Goal: Task Accomplishment & Management: Use online tool/utility

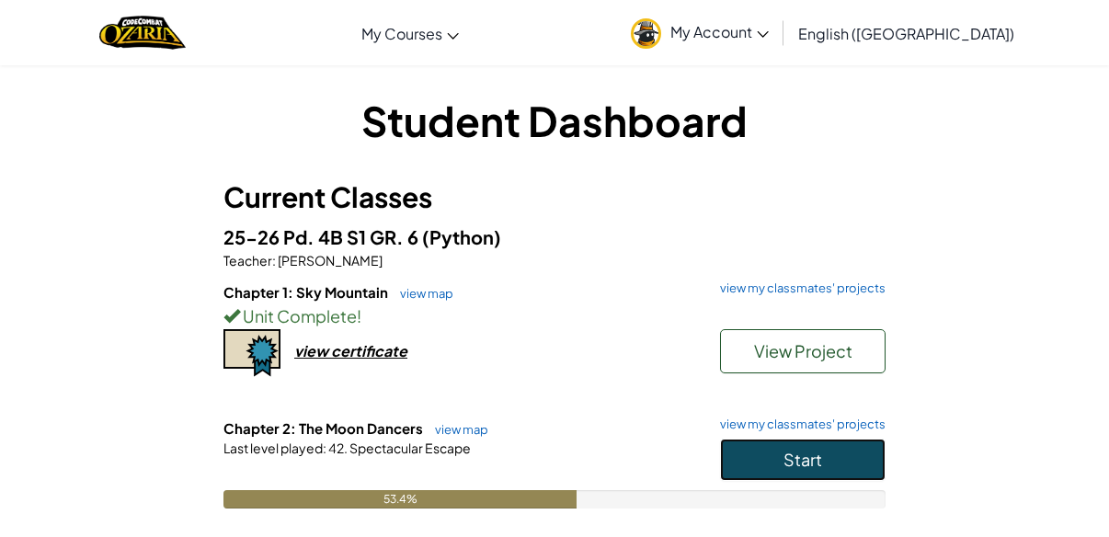
click at [799, 457] on span "Start" at bounding box center [802, 459] width 39 height 21
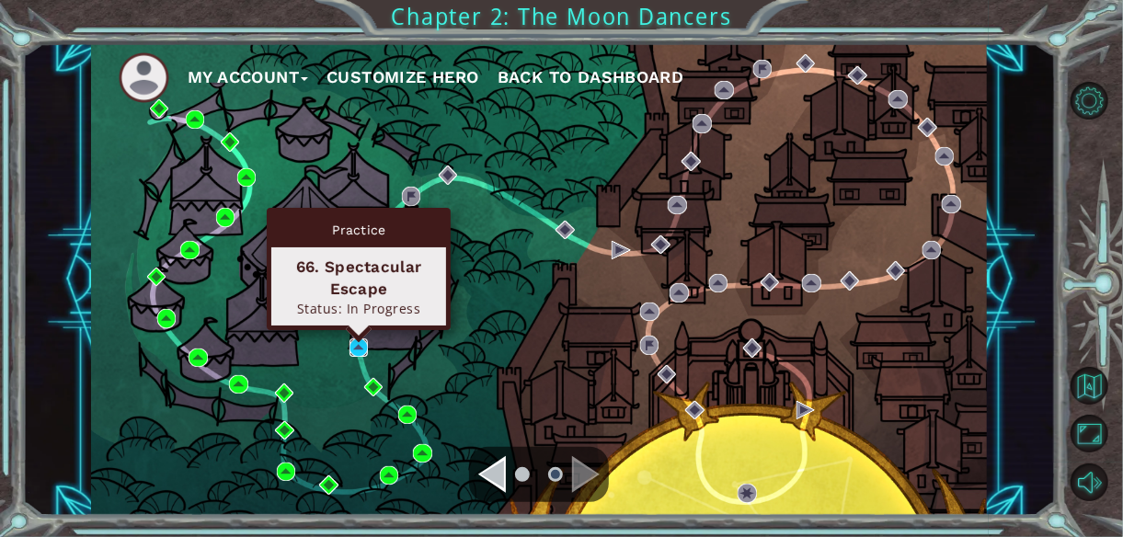
click at [351, 339] on img at bounding box center [358, 347] width 18 height 18
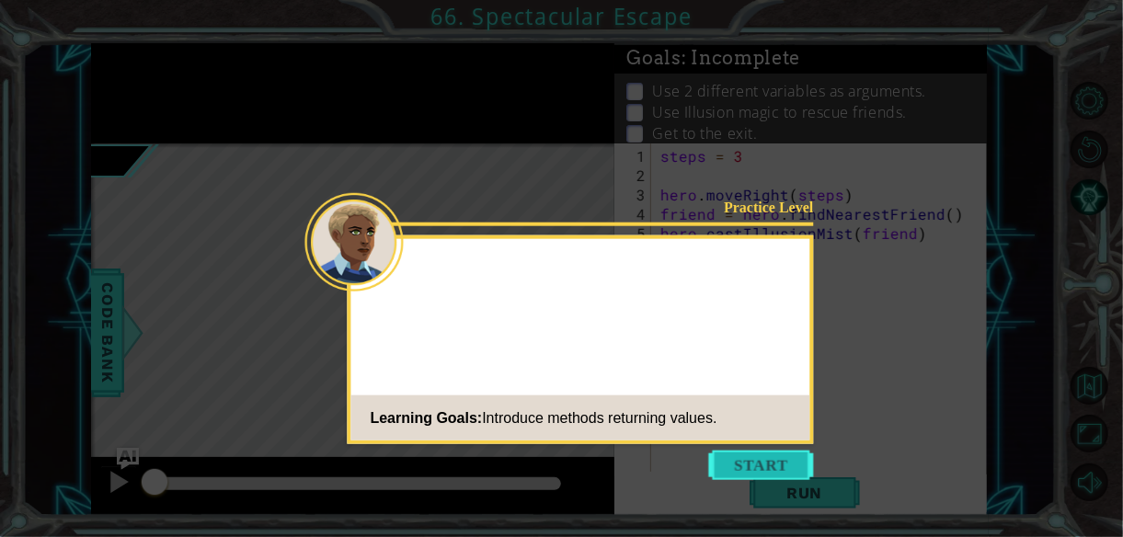
click at [783, 462] on button "Start" at bounding box center [761, 465] width 105 height 29
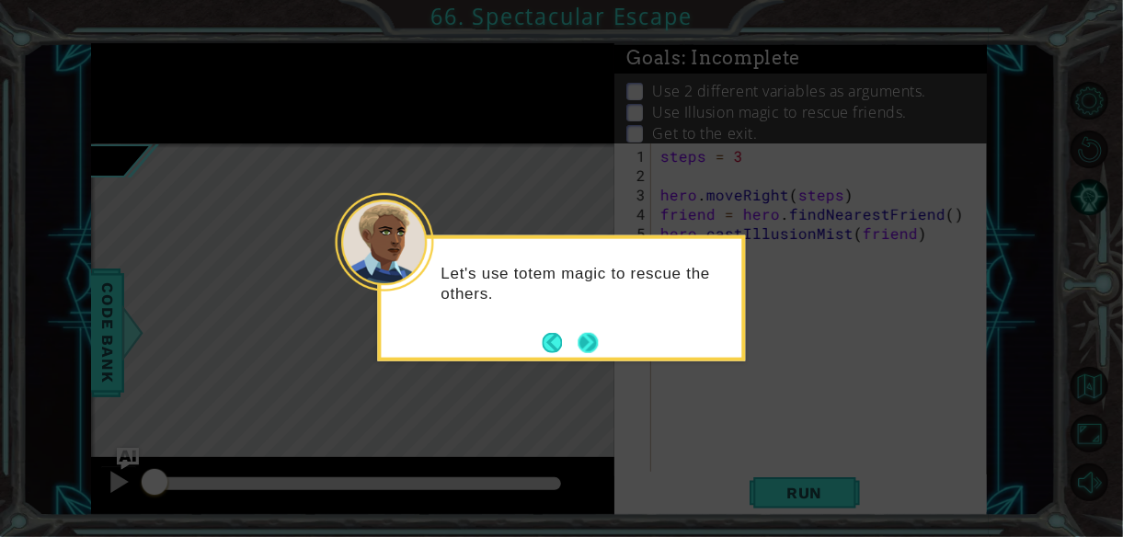
click at [591, 344] on button "Next" at bounding box center [588, 342] width 24 height 24
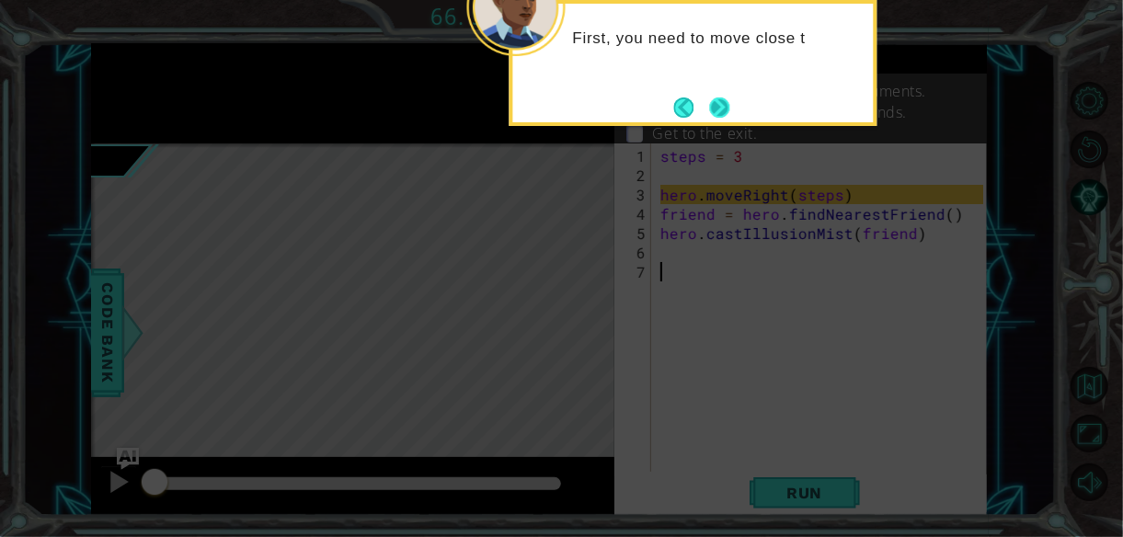
click at [718, 98] on button "Next" at bounding box center [719, 107] width 21 height 21
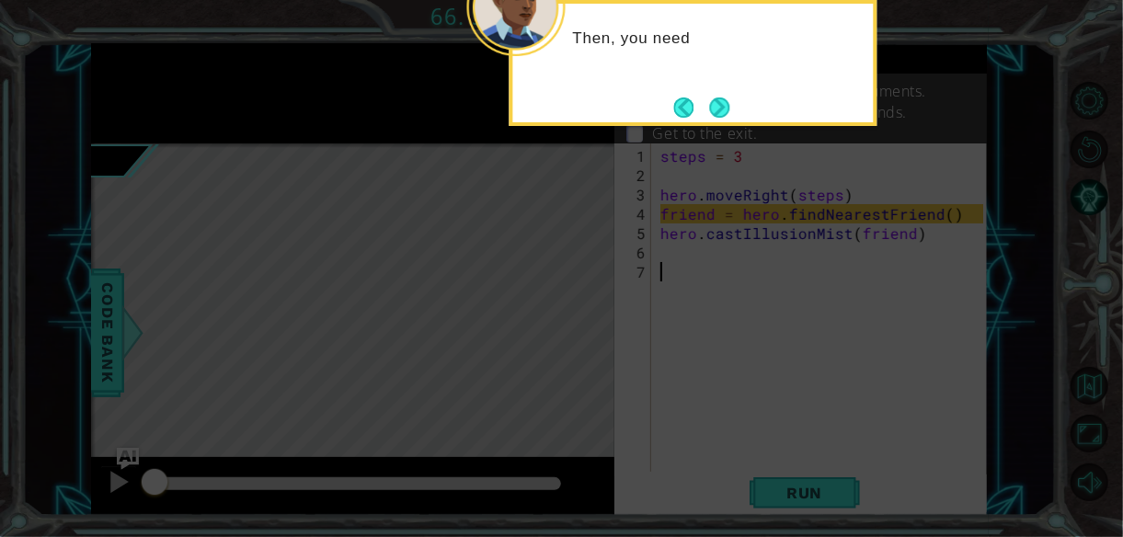
click at [718, 98] on button "Next" at bounding box center [720, 108] width 22 height 22
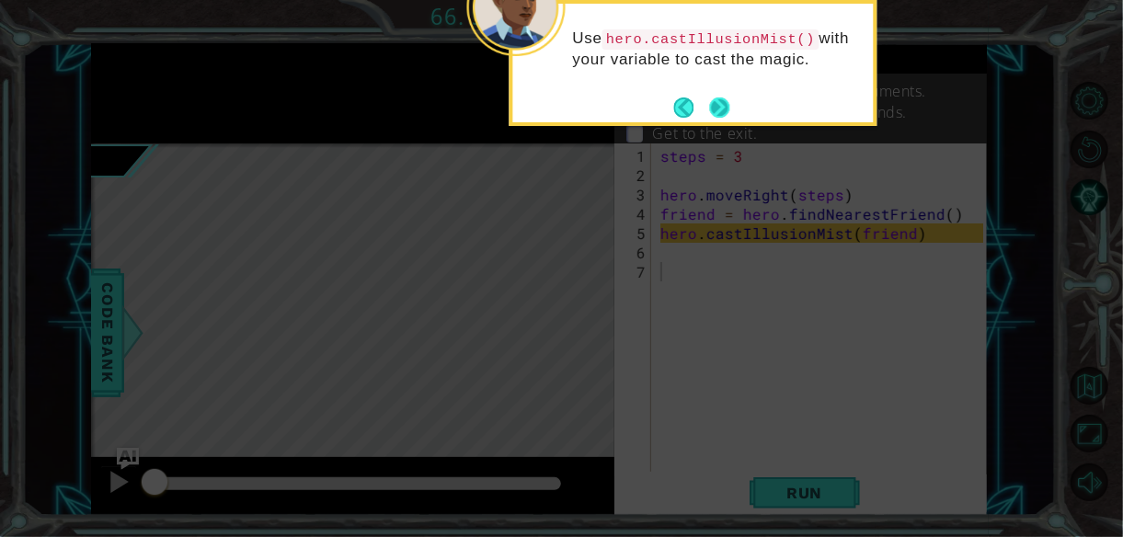
click at [723, 100] on button "Next" at bounding box center [719, 107] width 33 height 33
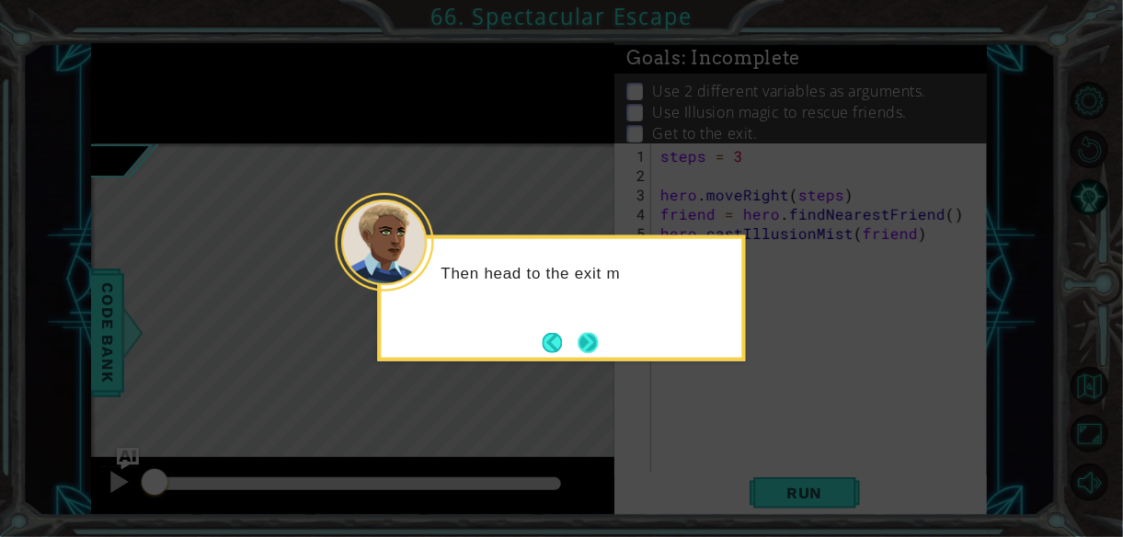
click at [588, 336] on button "Next" at bounding box center [588, 342] width 34 height 34
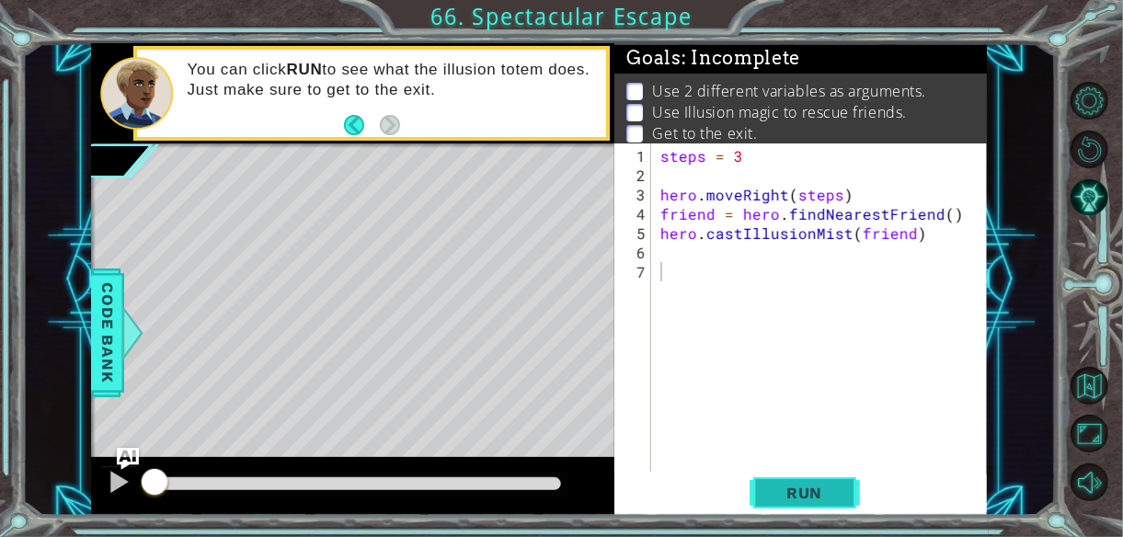
click at [800, 496] on span "Run" at bounding box center [804, 493] width 73 height 18
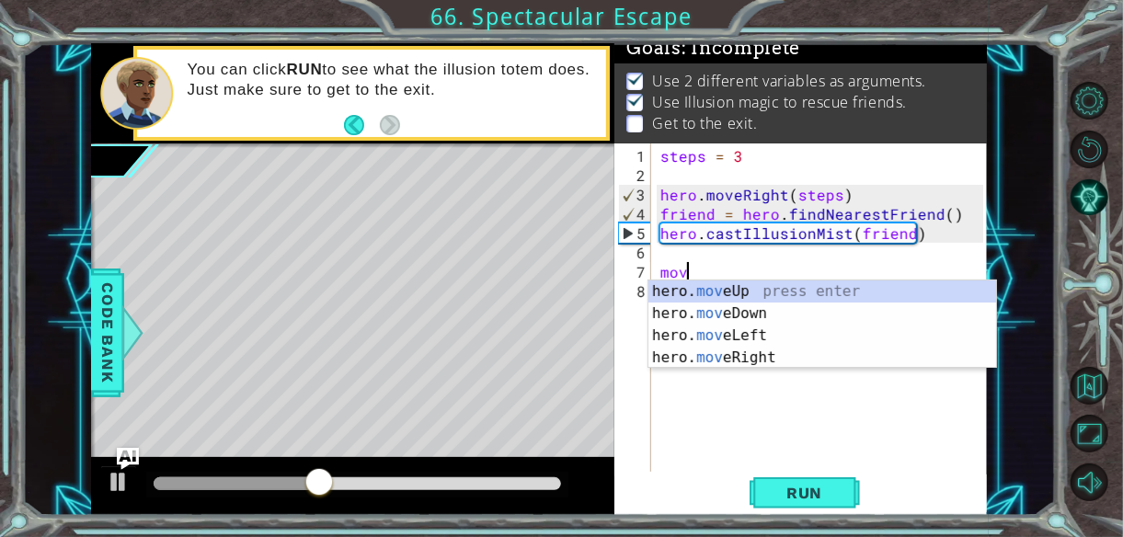
scroll to position [0, 1]
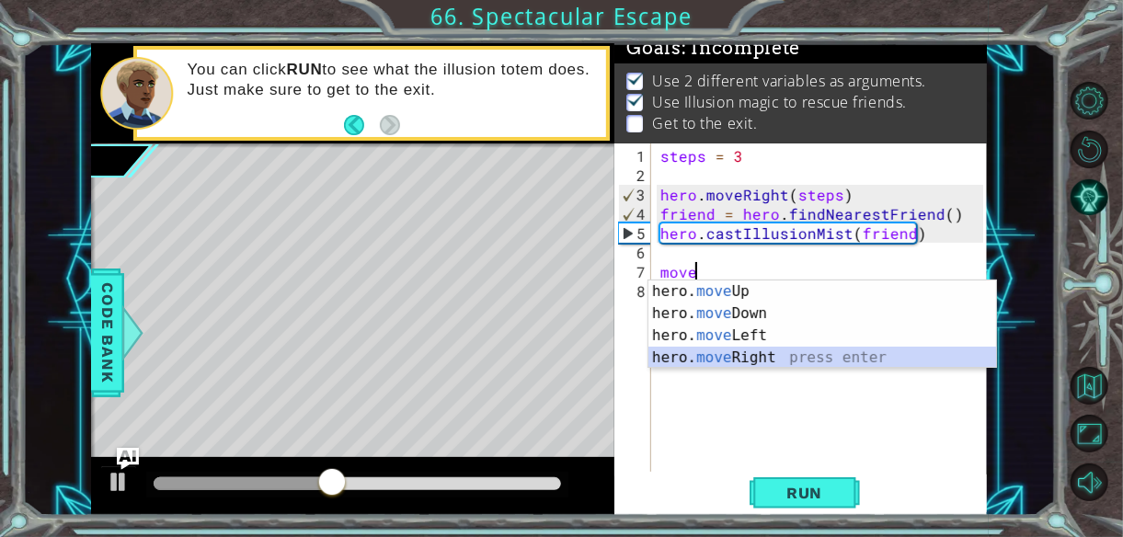
click at [795, 358] on div "hero. move Up press enter hero. move Down press enter hero. move Left press ent…" at bounding box center [822, 346] width 348 height 132
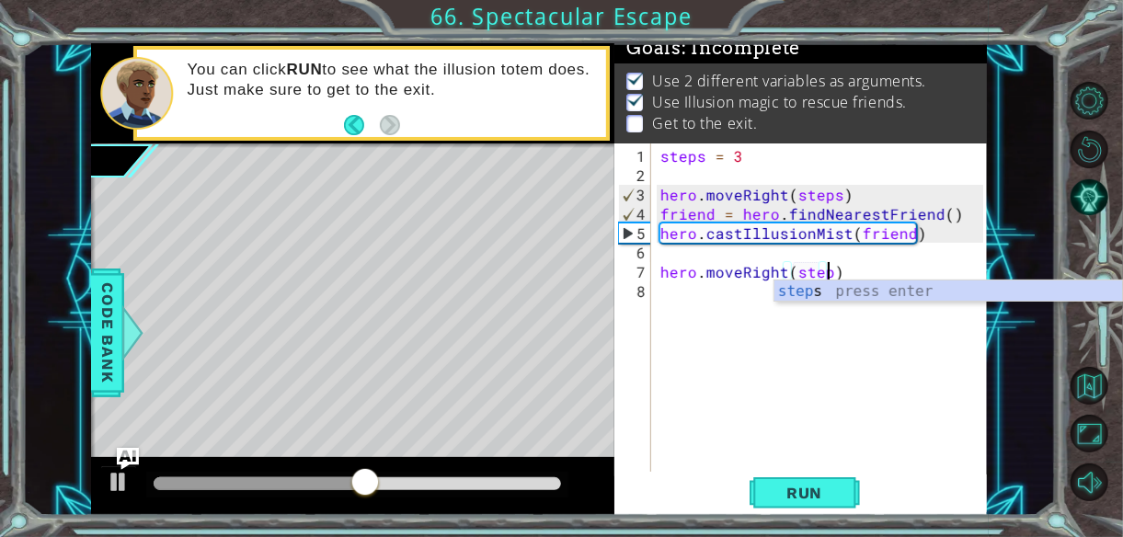
type textarea "hero.moveRight(steps)"
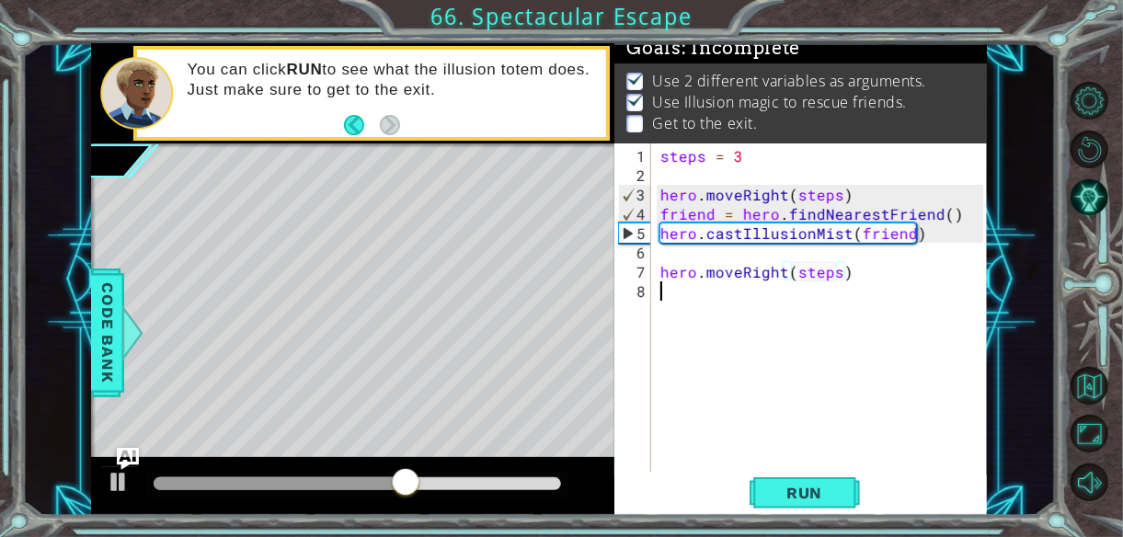
click at [699, 291] on div "steps = 3 hero . moveRight ( steps ) friend = hero . findNearestFriend ( ) hero…" at bounding box center [824, 329] width 336 height 367
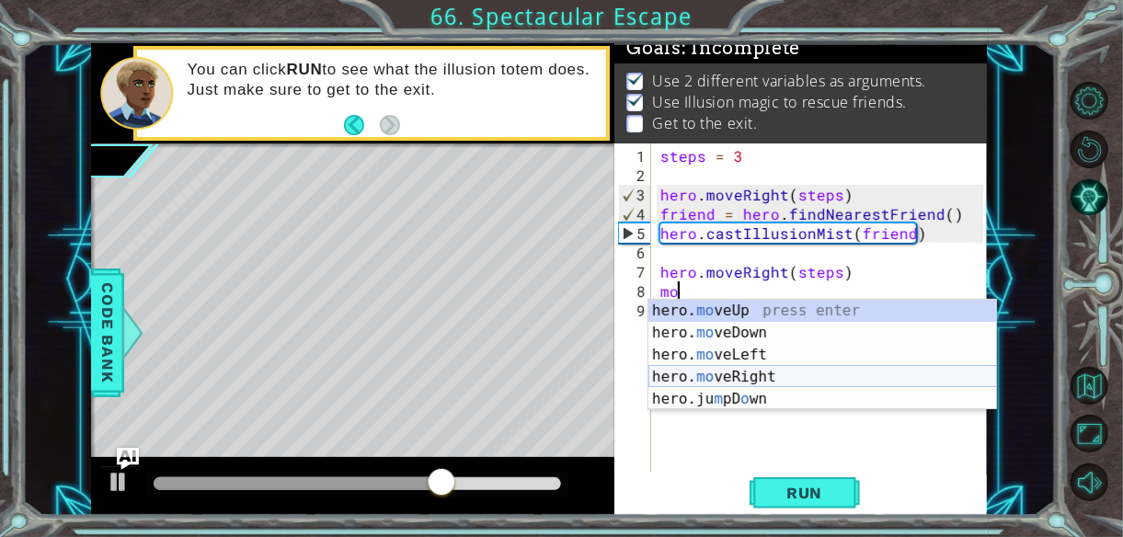
click at [743, 374] on div "hero. mo veUp press enter hero. mo veDown press enter hero. mo veLeft press ent…" at bounding box center [822, 377] width 348 height 154
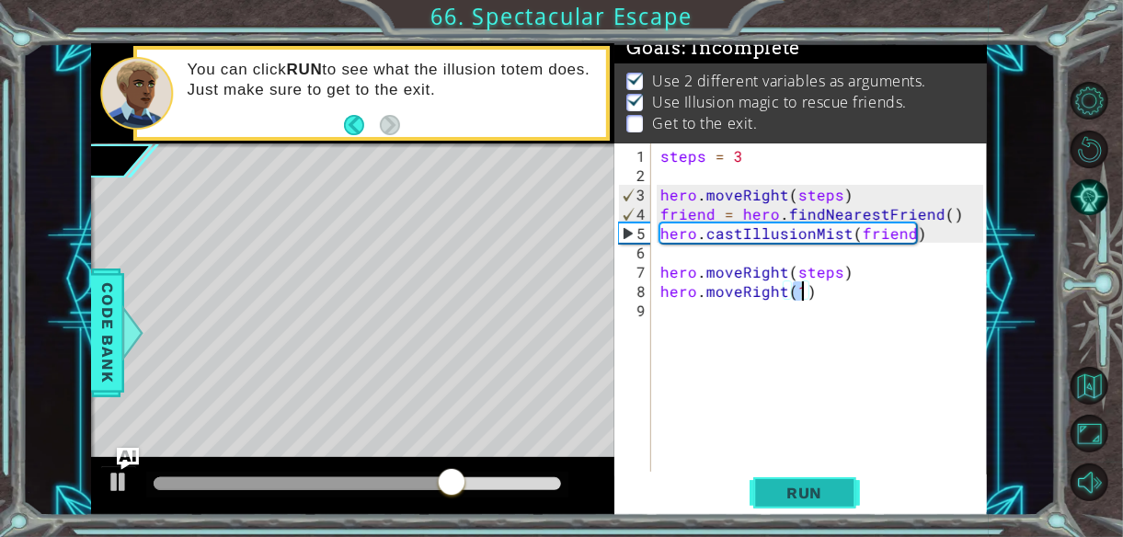
click at [778, 490] on span "Run" at bounding box center [804, 493] width 73 height 18
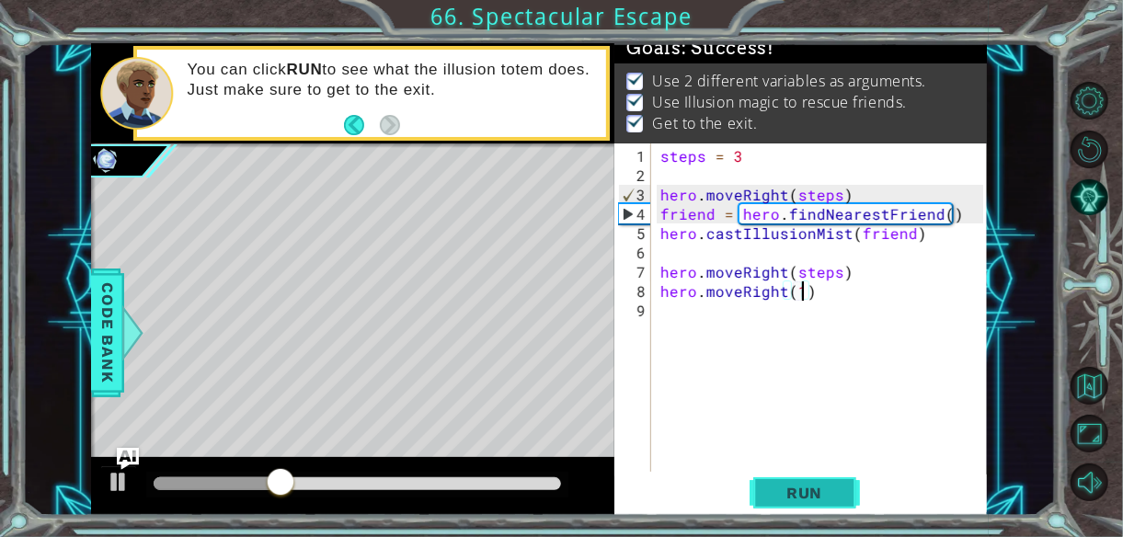
type textarea "hero.moveRight(1 )"
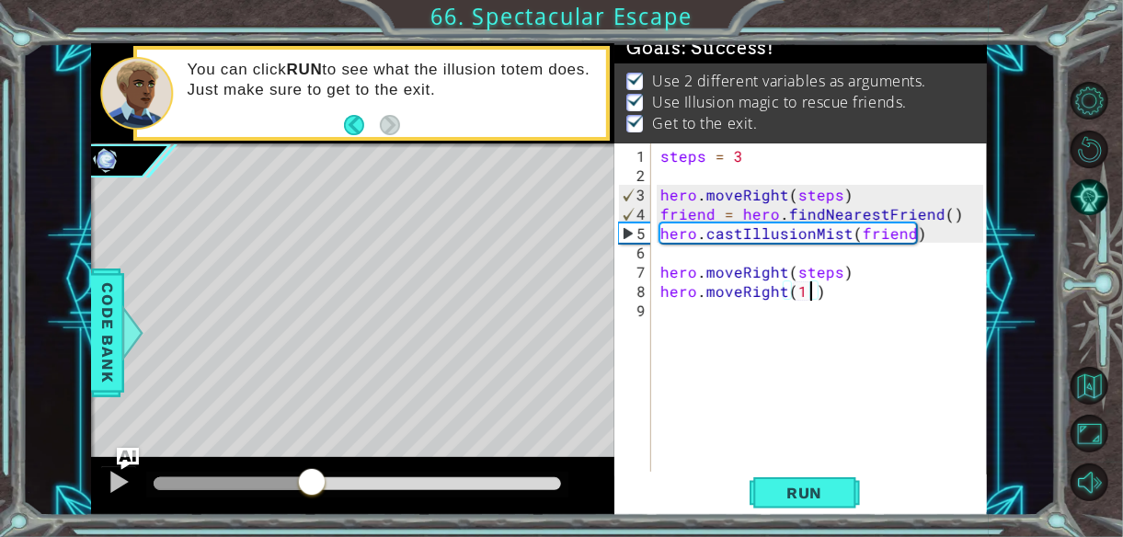
click at [312, 478] on div at bounding box center [233, 483] width 158 height 13
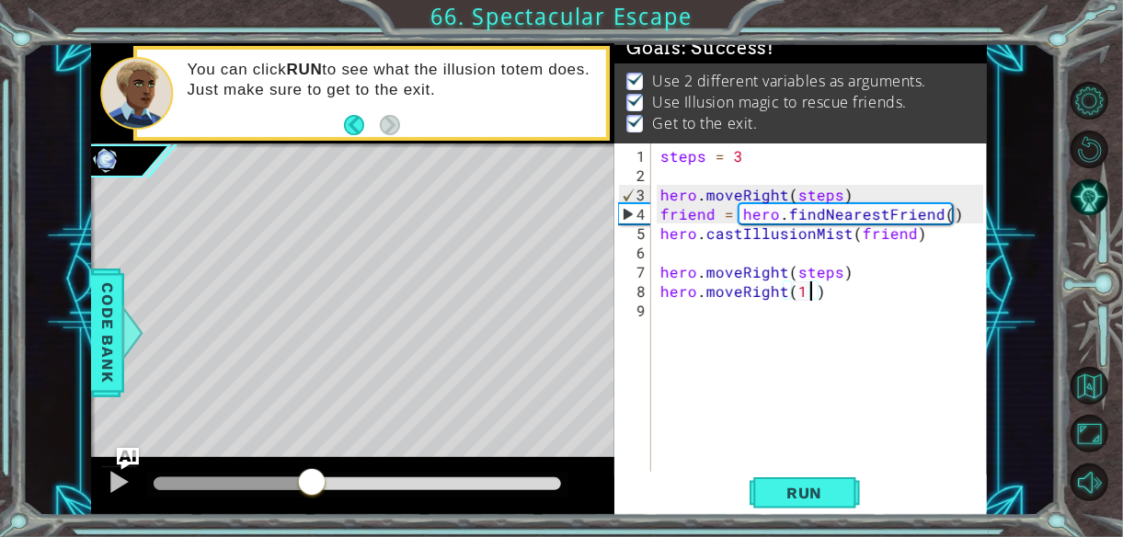
drag, startPoint x: 114, startPoint y: 477, endPoint x: 90, endPoint y: 479, distance: 24.0
click at [90, 479] on div "1 ההההההההההההההההההההההההההההההההההההההההההההההההההההההההההההההההההההההההההההה…" at bounding box center [538, 279] width 1032 height 473
click at [119, 479] on div at bounding box center [119, 482] width 24 height 24
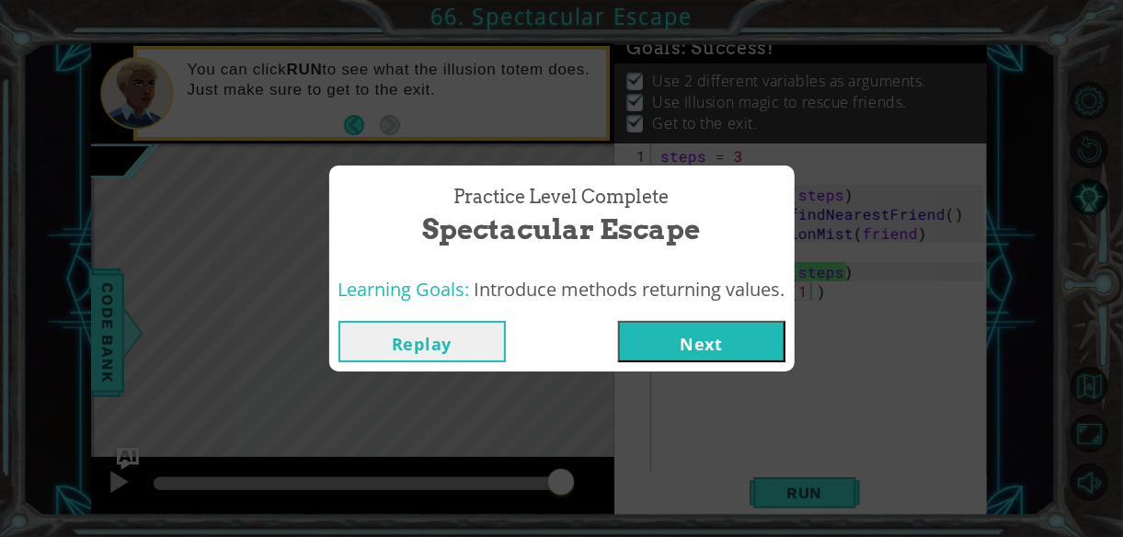
click at [663, 341] on button "Next" at bounding box center [701, 341] width 167 height 41
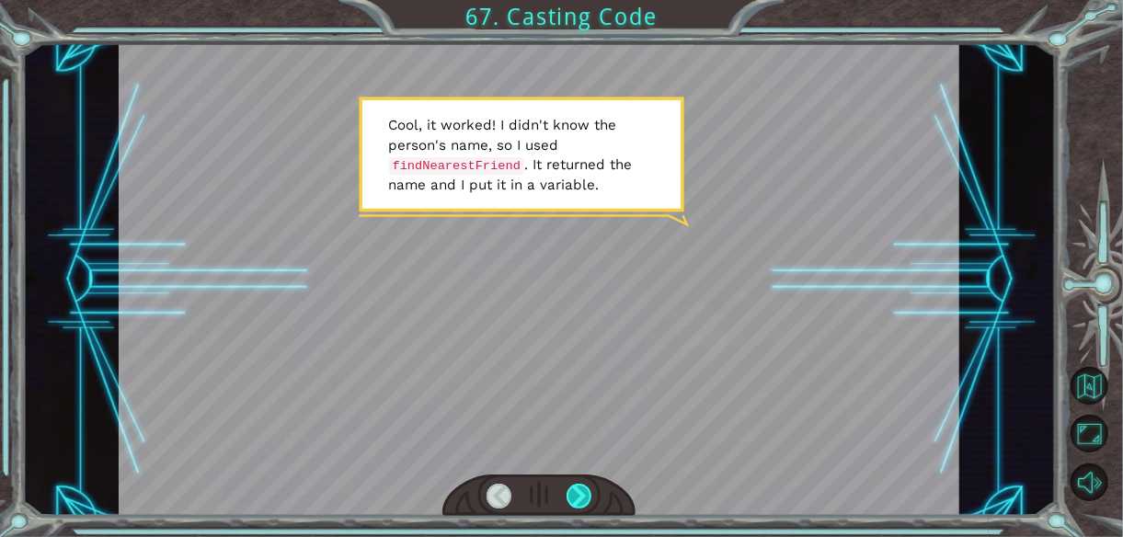
click at [578, 493] on div at bounding box center [579, 497] width 26 height 26
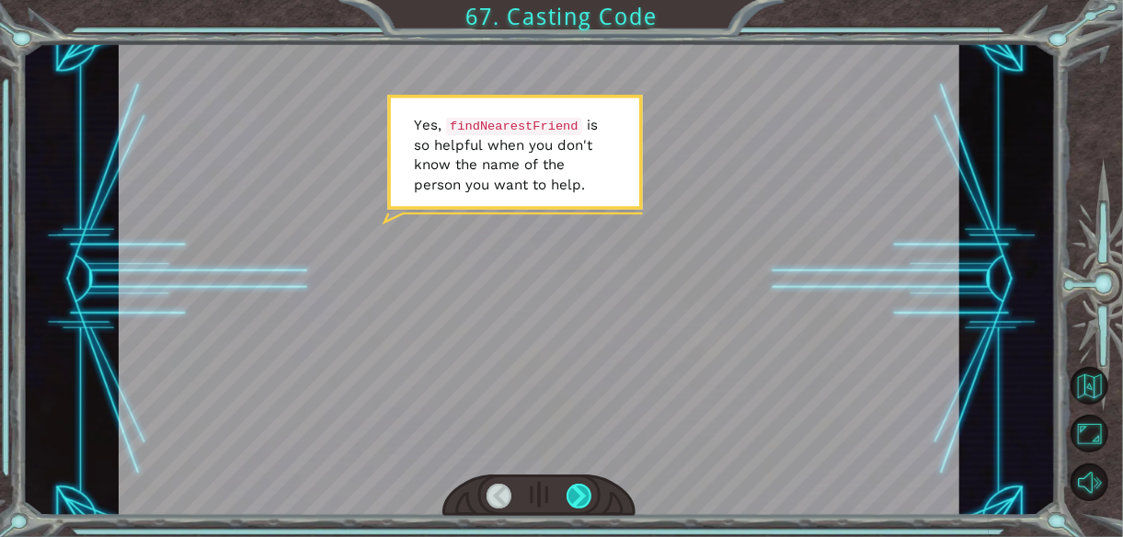
click at [578, 493] on div at bounding box center [579, 497] width 26 height 26
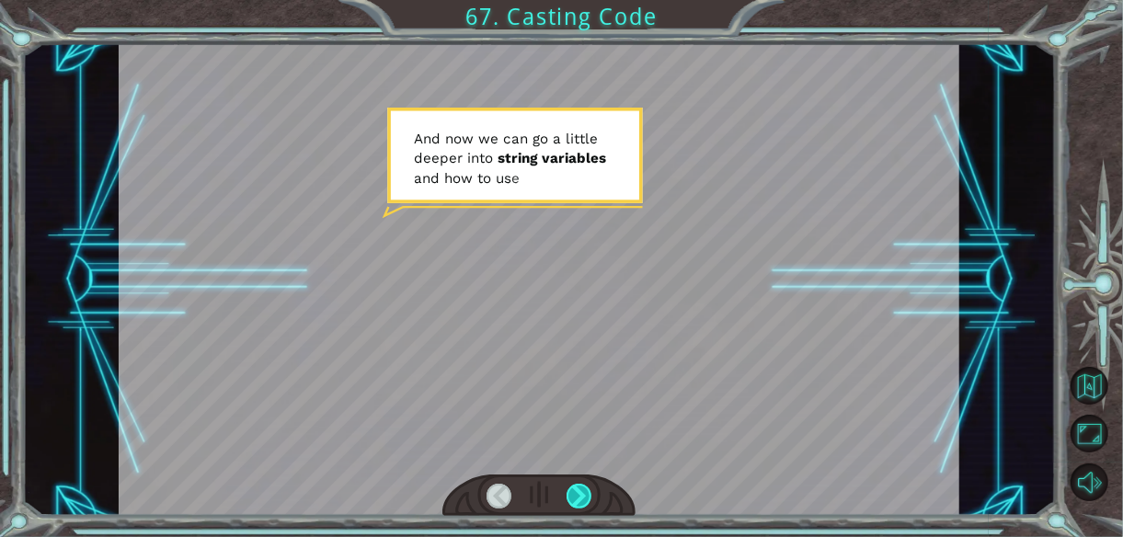
click at [578, 493] on div at bounding box center [579, 497] width 26 height 26
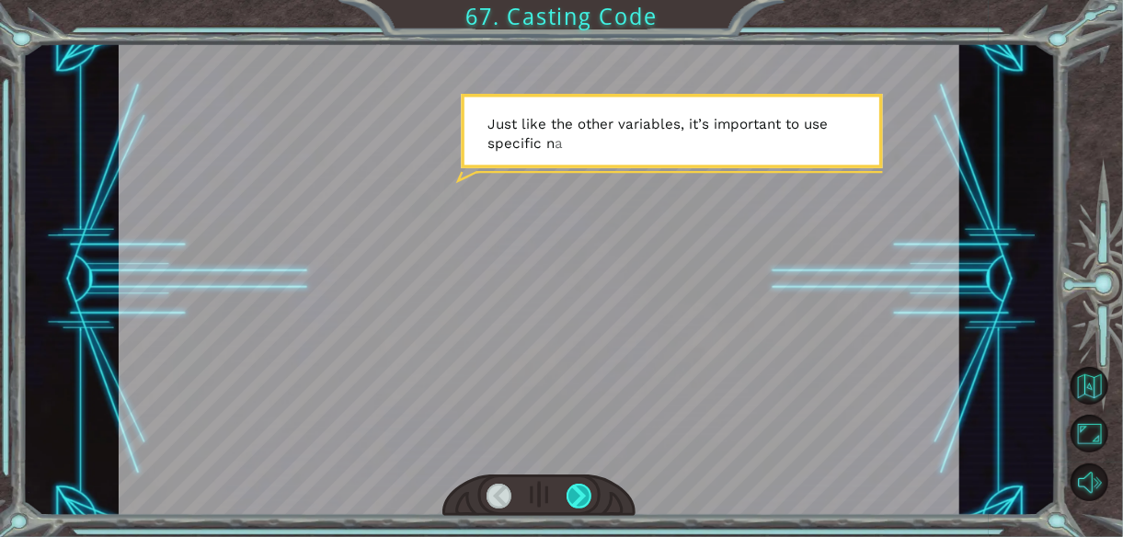
click at [578, 493] on div at bounding box center [579, 497] width 26 height 26
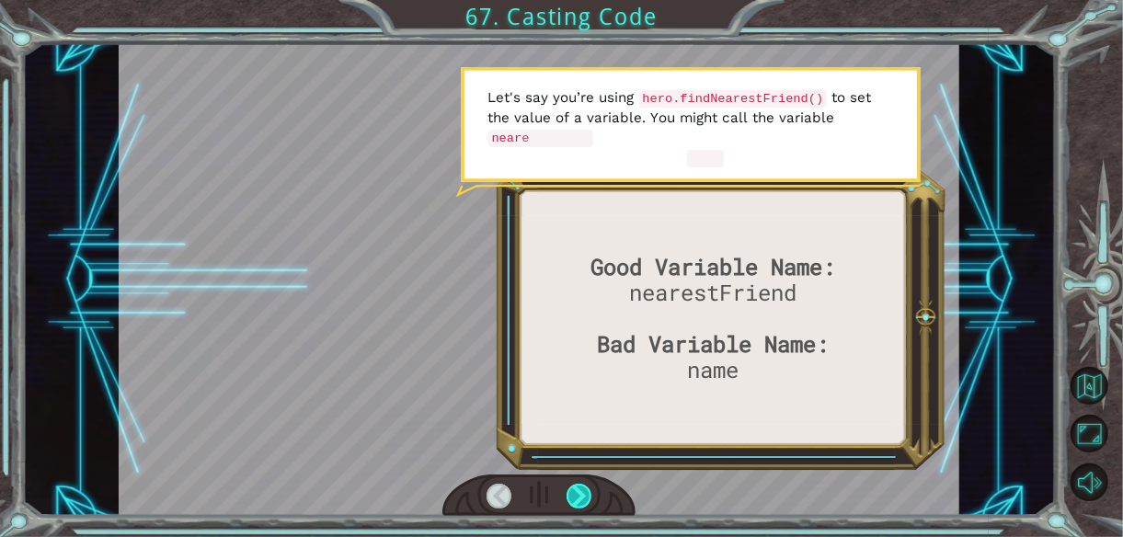
click at [577, 492] on div at bounding box center [579, 497] width 26 height 26
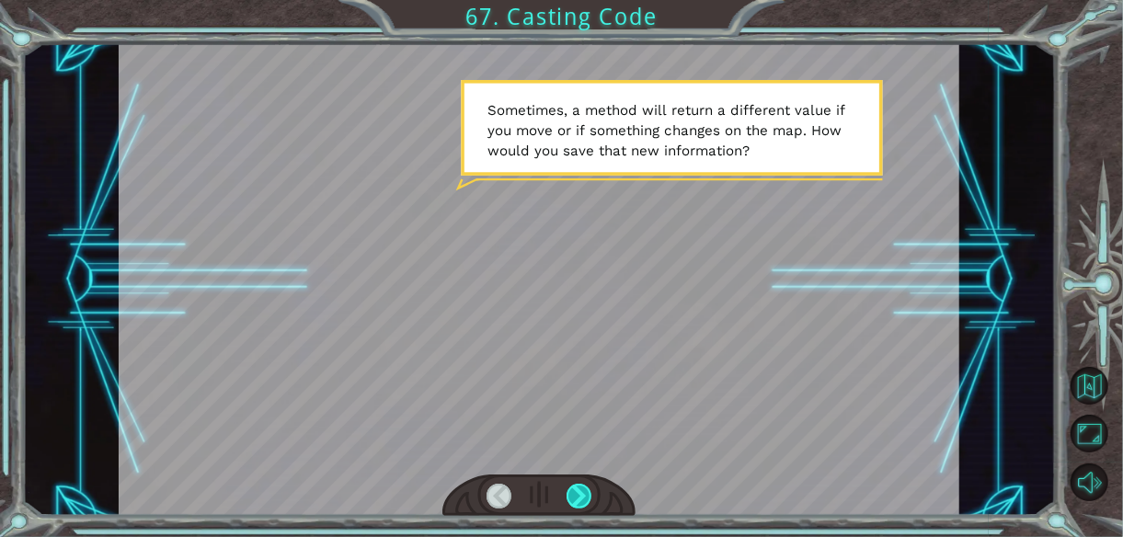
click at [577, 492] on div at bounding box center [579, 497] width 26 height 26
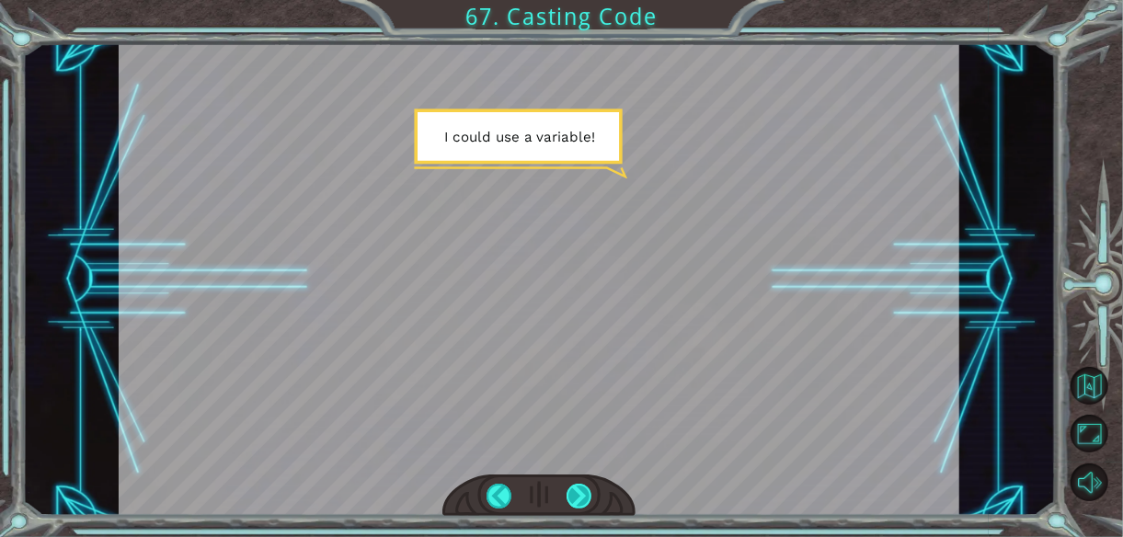
click at [577, 492] on div at bounding box center [579, 497] width 26 height 26
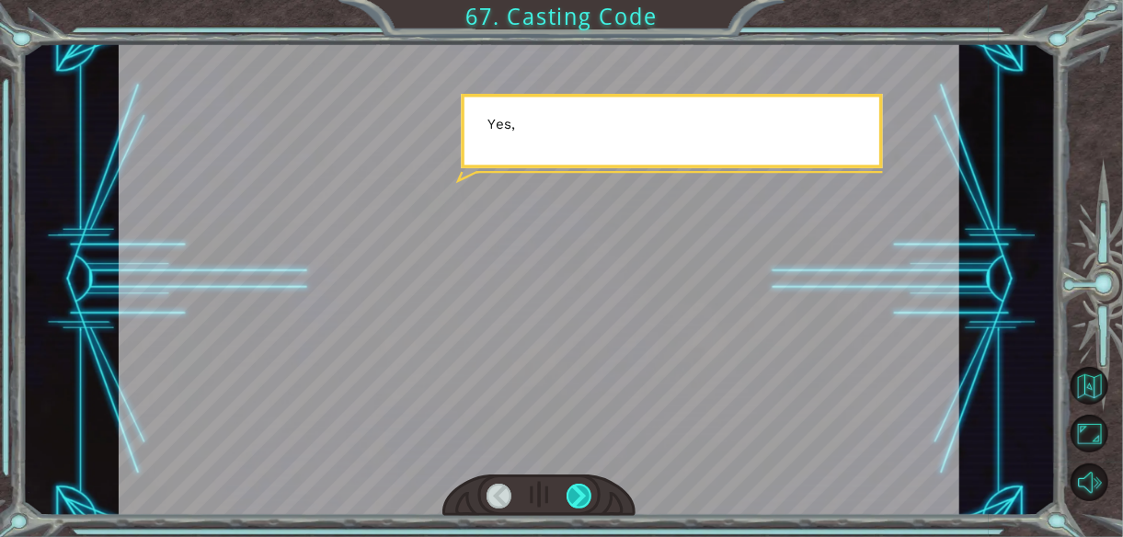
click at [577, 492] on div at bounding box center [579, 497] width 26 height 26
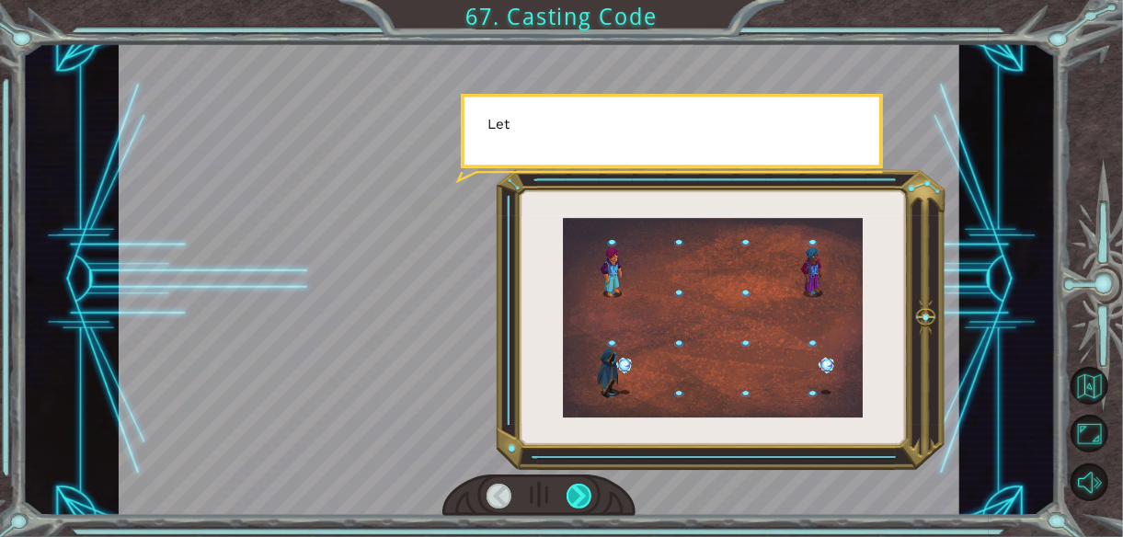
click at [577, 492] on div at bounding box center [579, 497] width 26 height 26
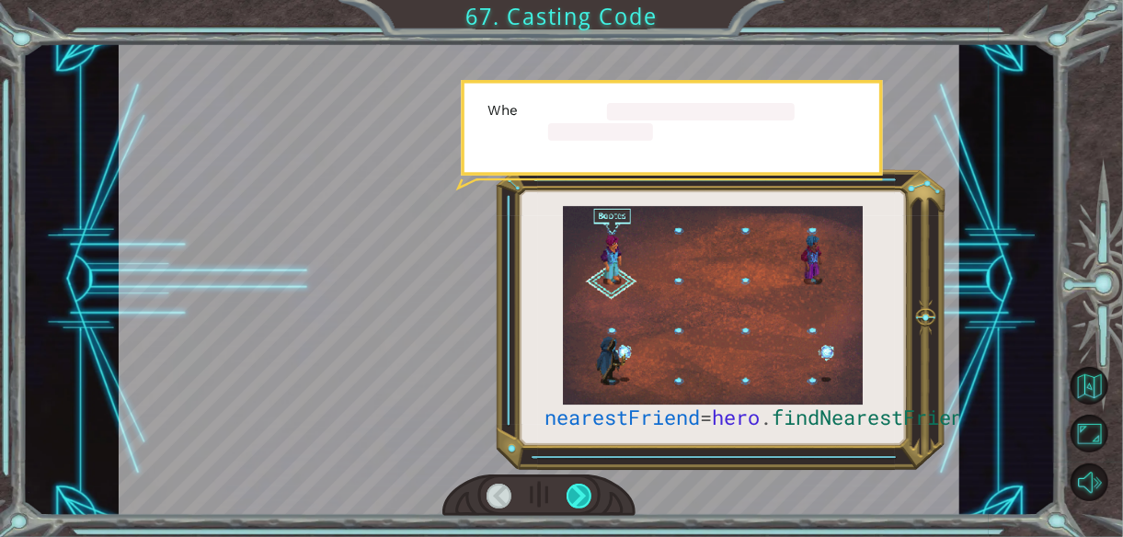
click at [577, 492] on div at bounding box center [579, 497] width 26 height 26
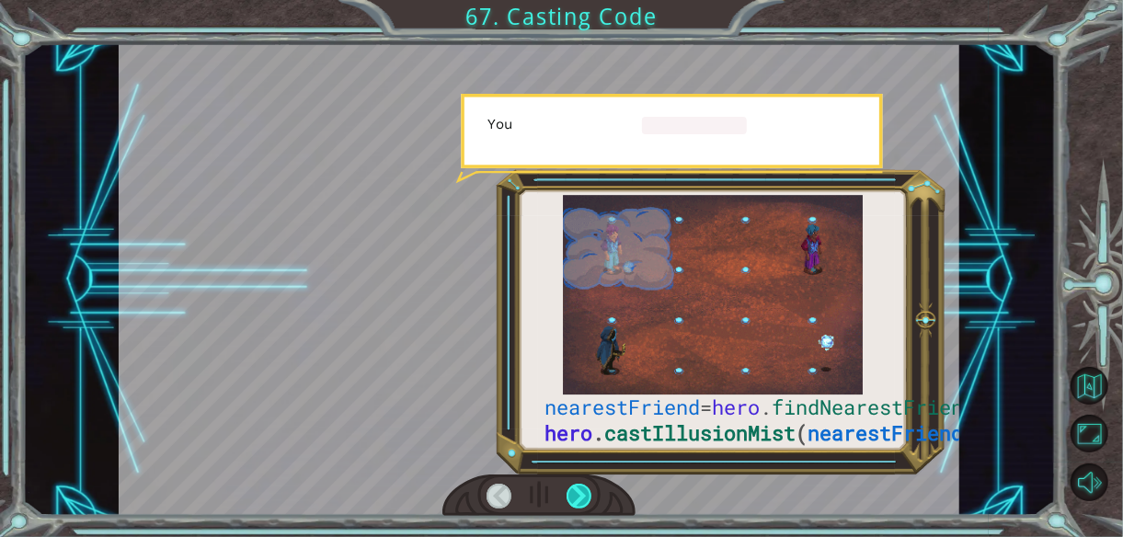
click at [577, 492] on div at bounding box center [579, 497] width 26 height 26
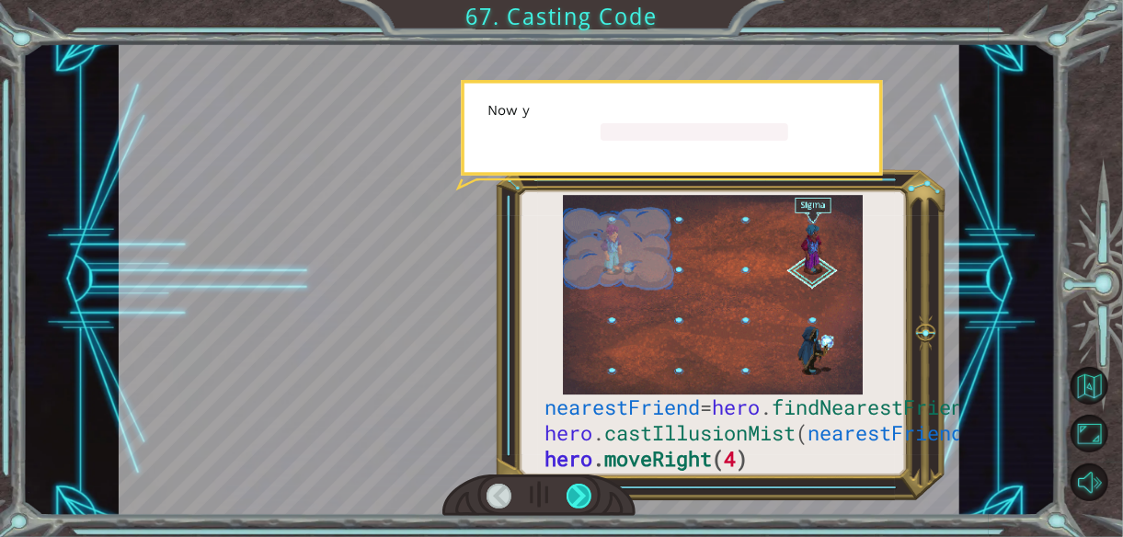
click at [577, 492] on div at bounding box center [579, 497] width 26 height 26
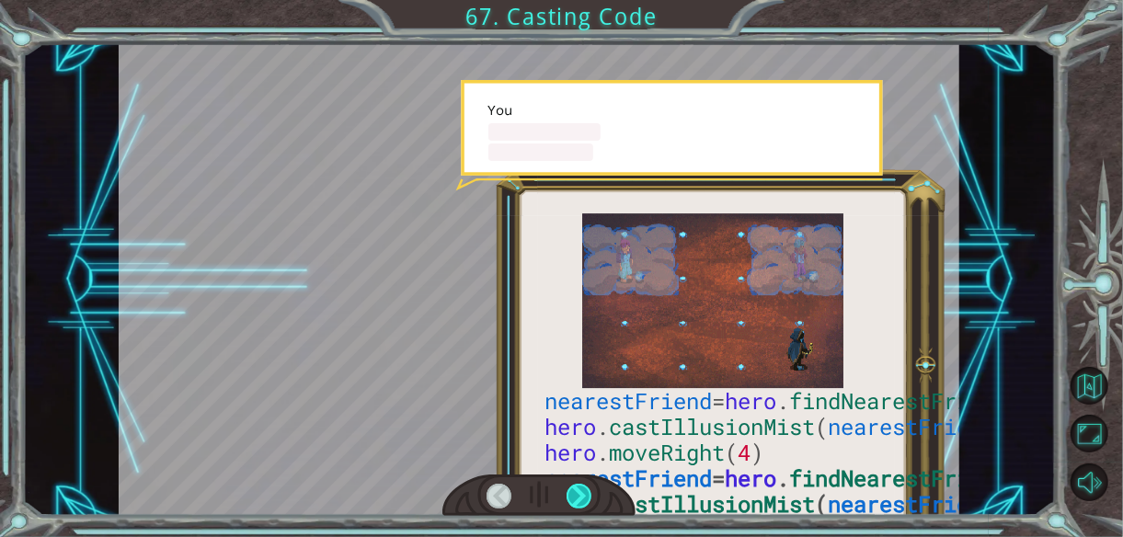
click at [577, 492] on div at bounding box center [579, 497] width 26 height 26
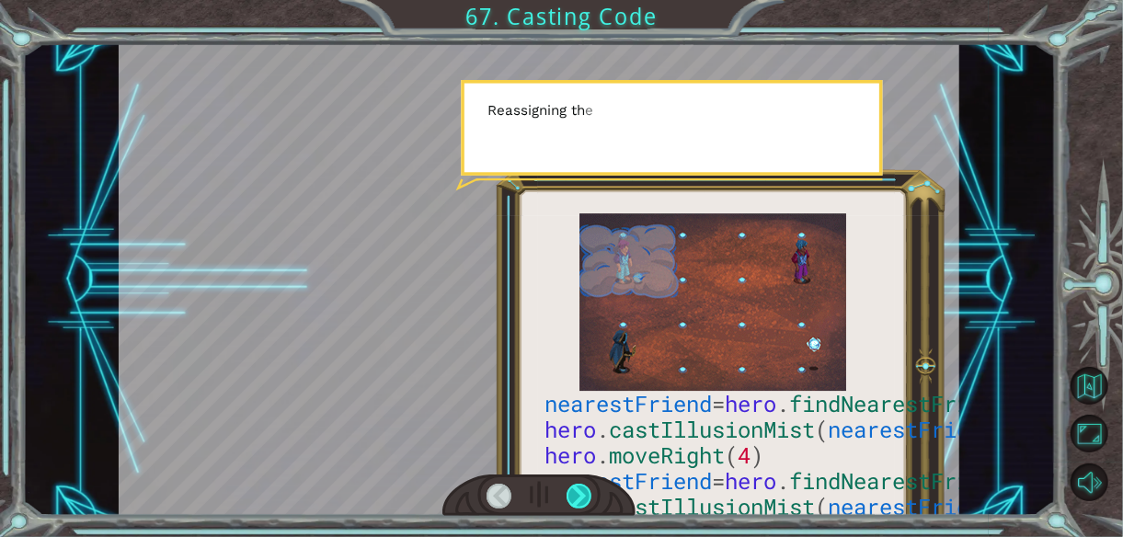
click at [577, 492] on div at bounding box center [579, 497] width 26 height 26
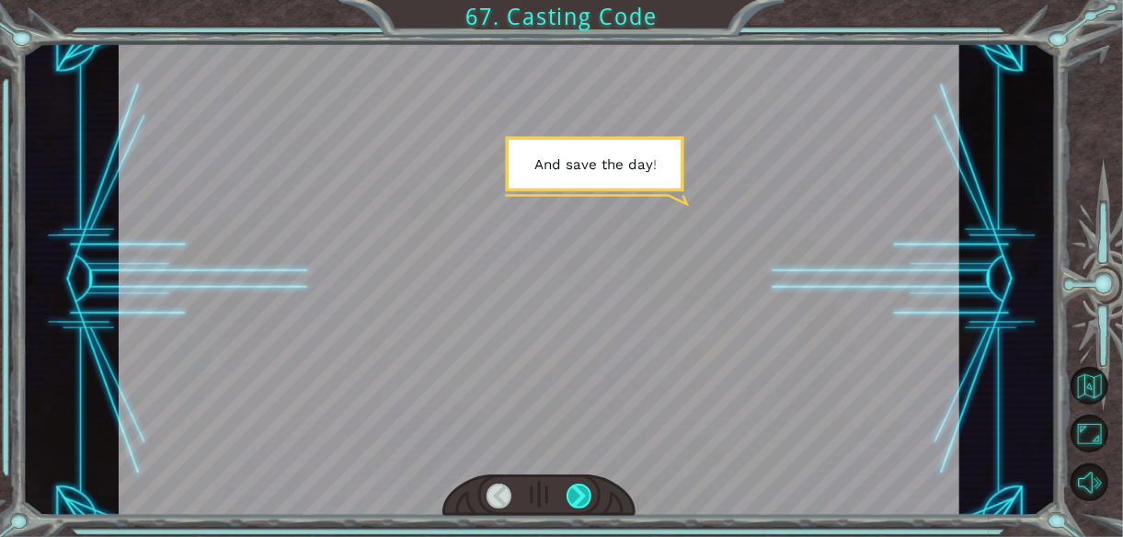
click at [577, 492] on div at bounding box center [579, 497] width 26 height 26
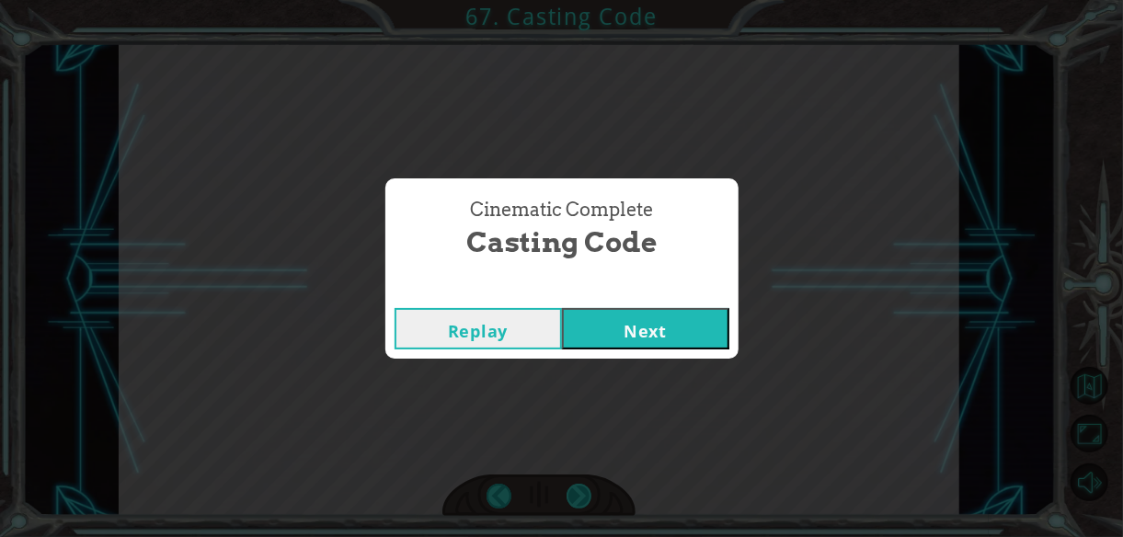
click at [577, 0] on div "nearestFriend = hero . findNearestFriend () hero . castIllusionMist ( nearestFr…" at bounding box center [561, 0] width 1123 height 0
click at [614, 330] on button "Next" at bounding box center [645, 328] width 167 height 41
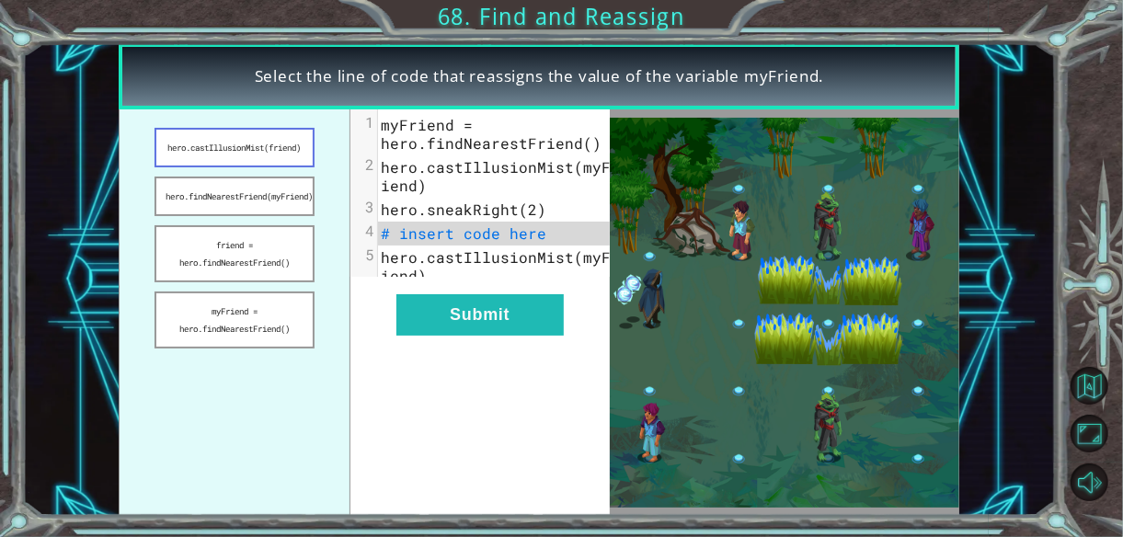
click at [243, 148] on button "hero.castIllusionMist(friend)" at bounding box center [234, 148] width 161 height 40
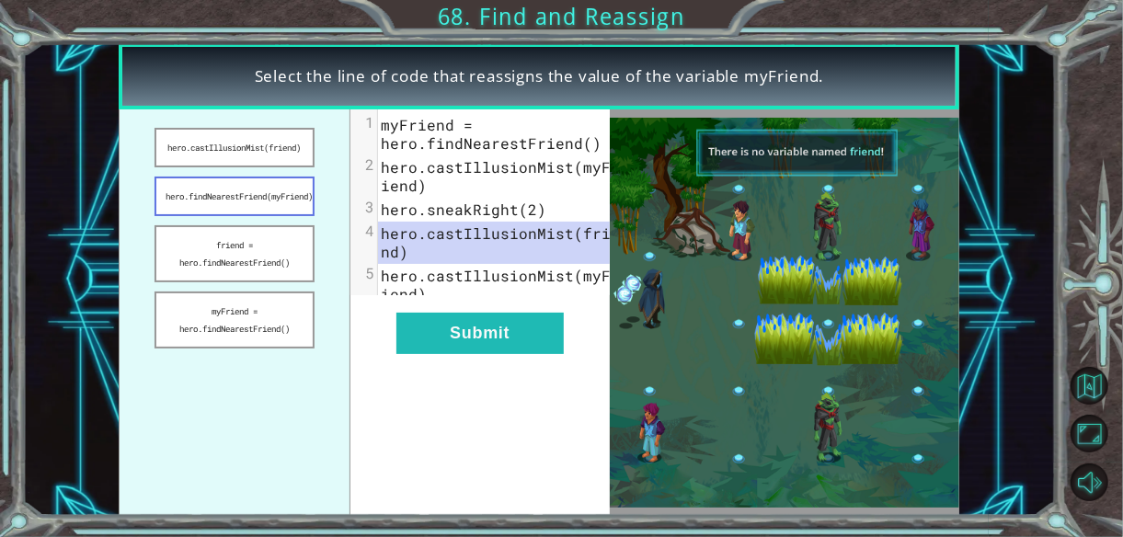
click at [233, 189] on button "hero.findNearestFriend(myFriend)" at bounding box center [234, 197] width 161 height 40
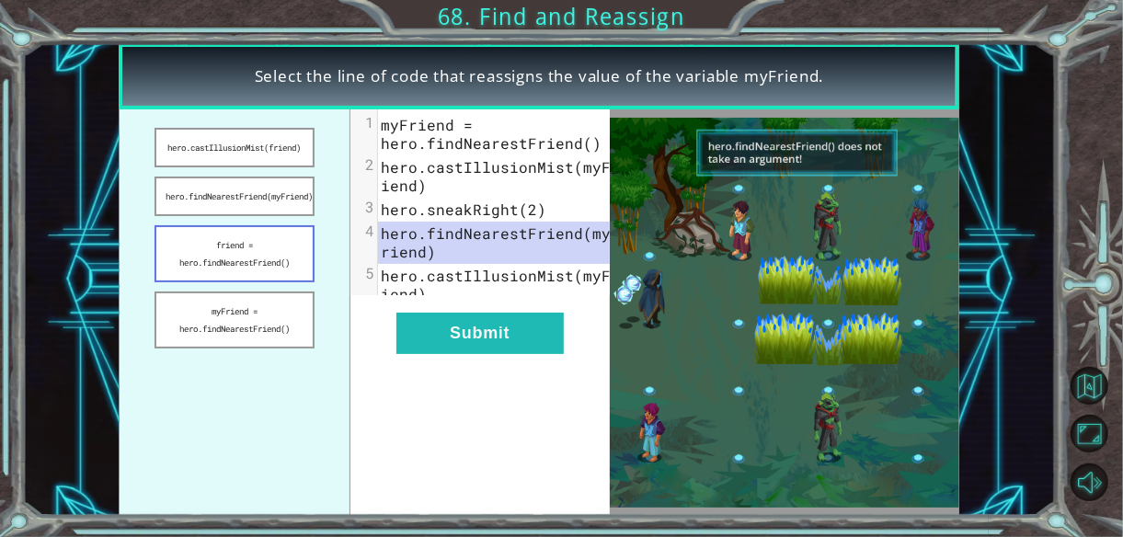
click at [250, 261] on button "friend = hero.findNearestFriend()" at bounding box center [234, 253] width 161 height 57
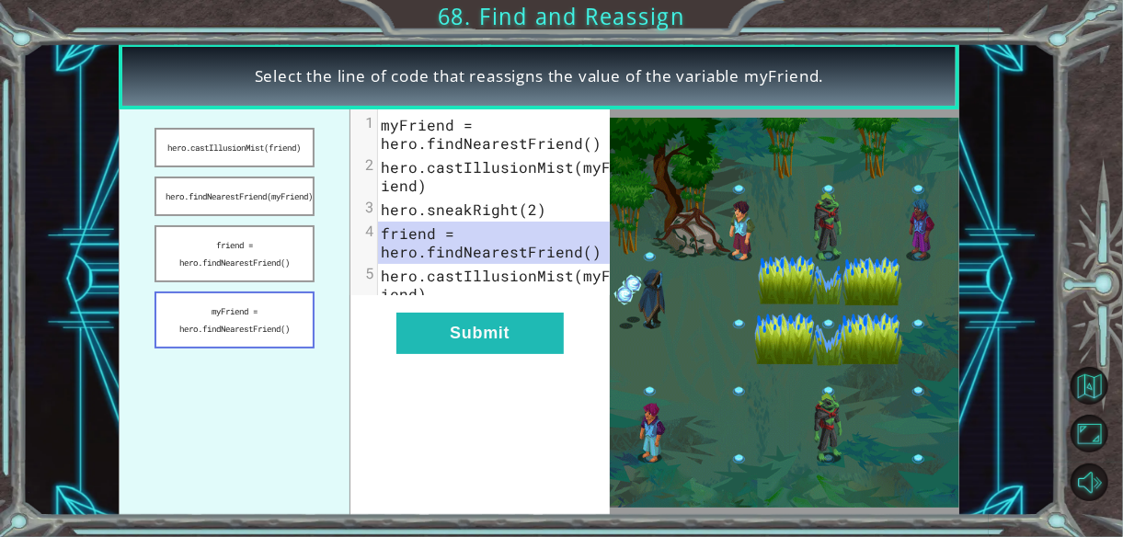
click at [258, 325] on button "myFriend = hero.findNearestFriend()" at bounding box center [234, 319] width 161 height 57
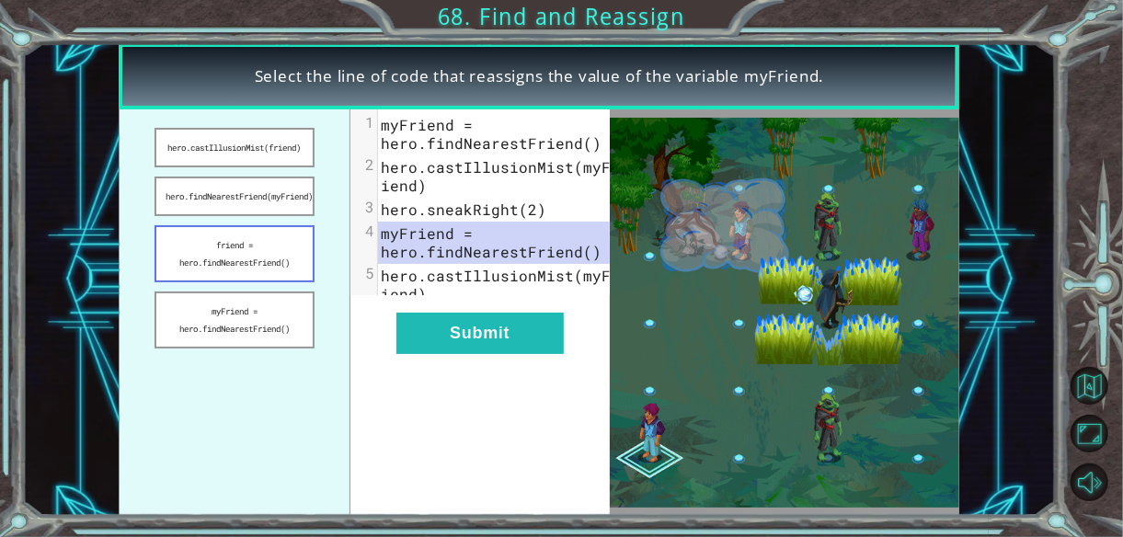
click at [264, 253] on button "friend = hero.findNearestFriend()" at bounding box center [234, 253] width 161 height 57
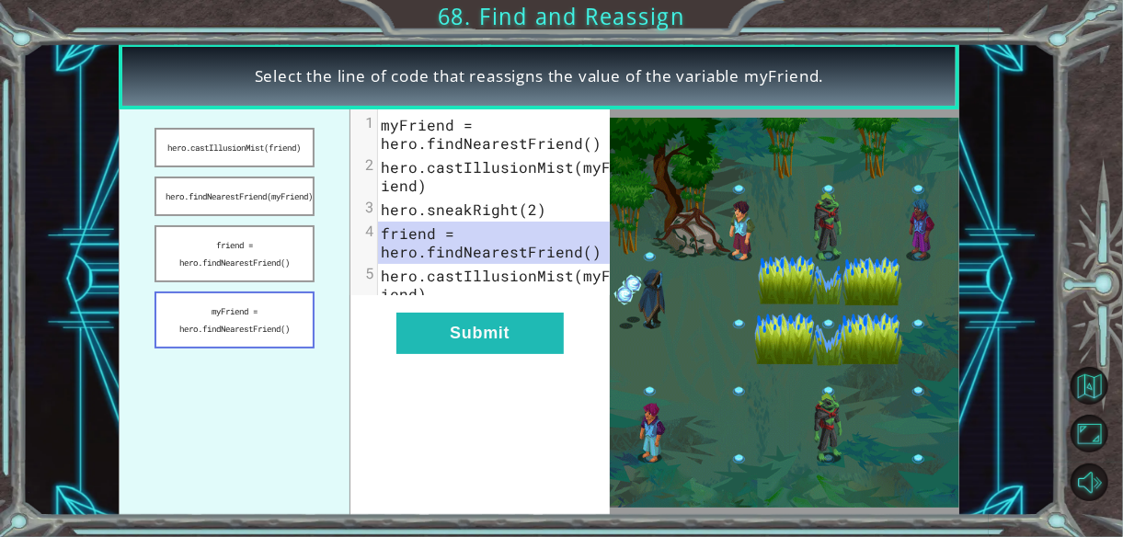
click at [285, 319] on button "myFriend = hero.findNearestFriend()" at bounding box center [234, 319] width 161 height 57
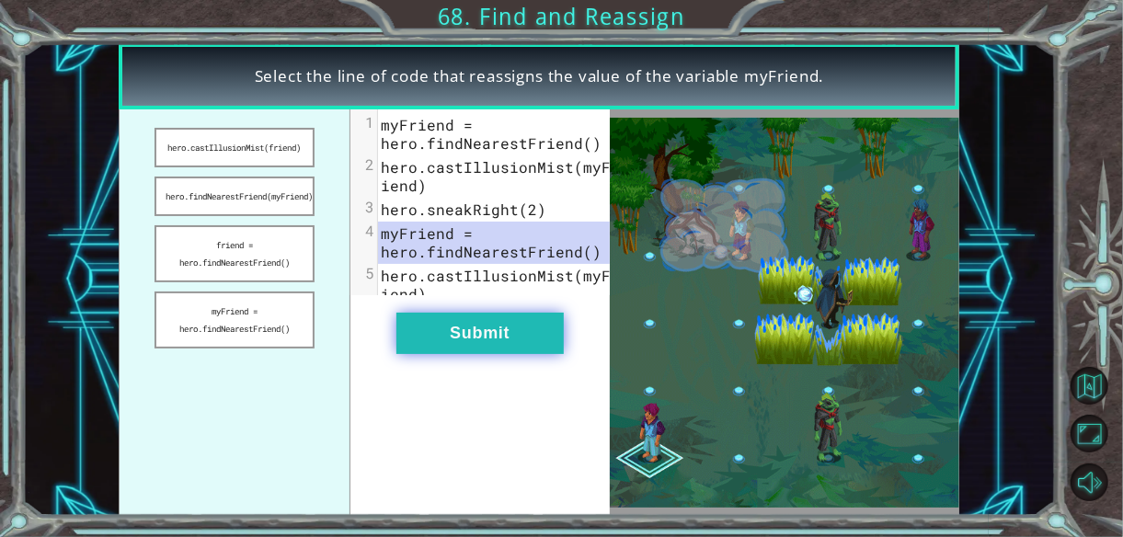
click at [496, 342] on button "Submit" at bounding box center [479, 333] width 167 height 41
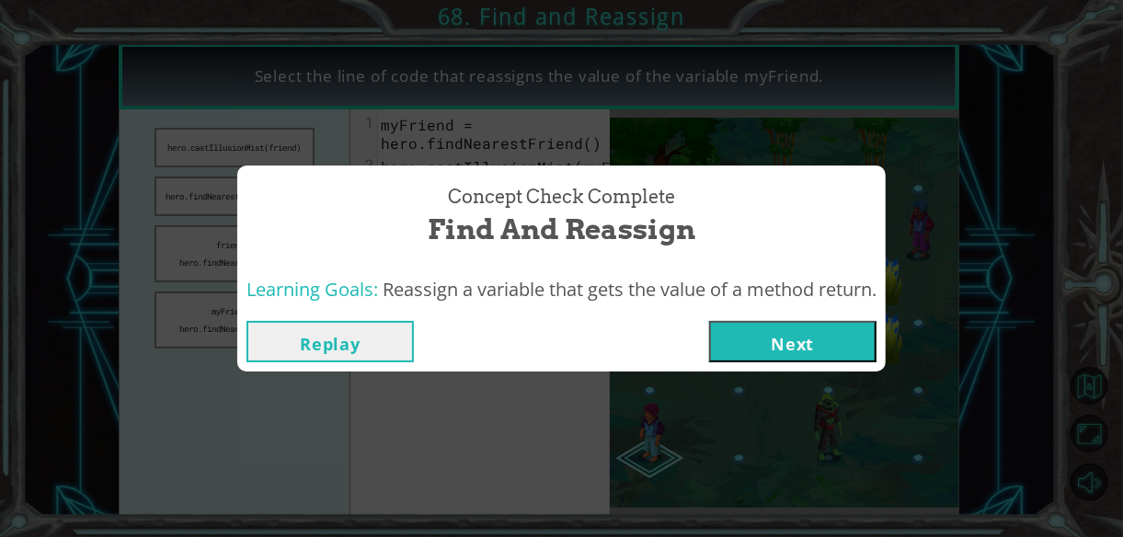
click at [730, 336] on button "Next" at bounding box center [792, 341] width 167 height 41
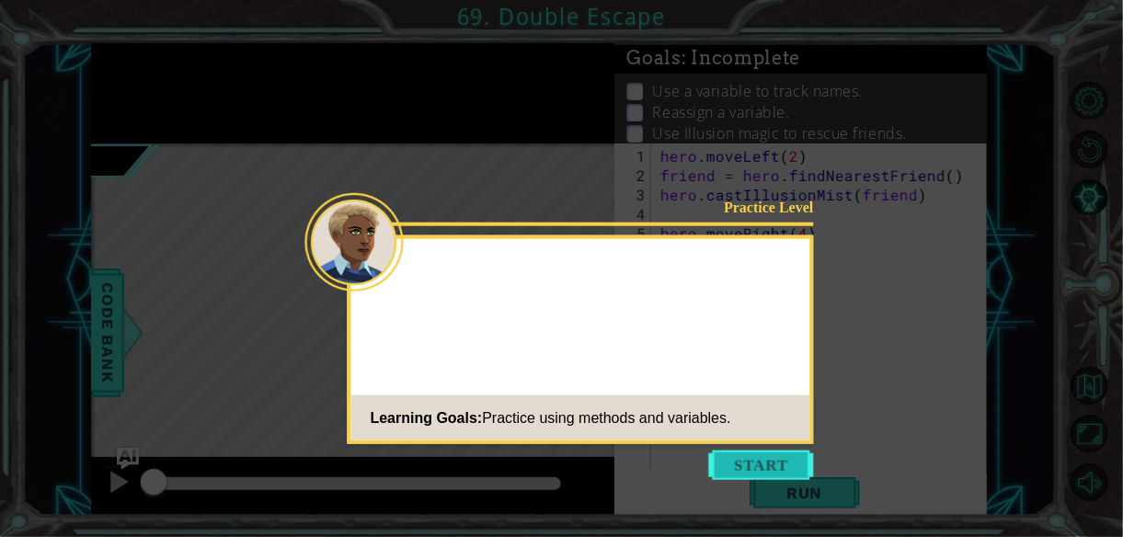
click at [727, 470] on button "Start" at bounding box center [761, 465] width 105 height 29
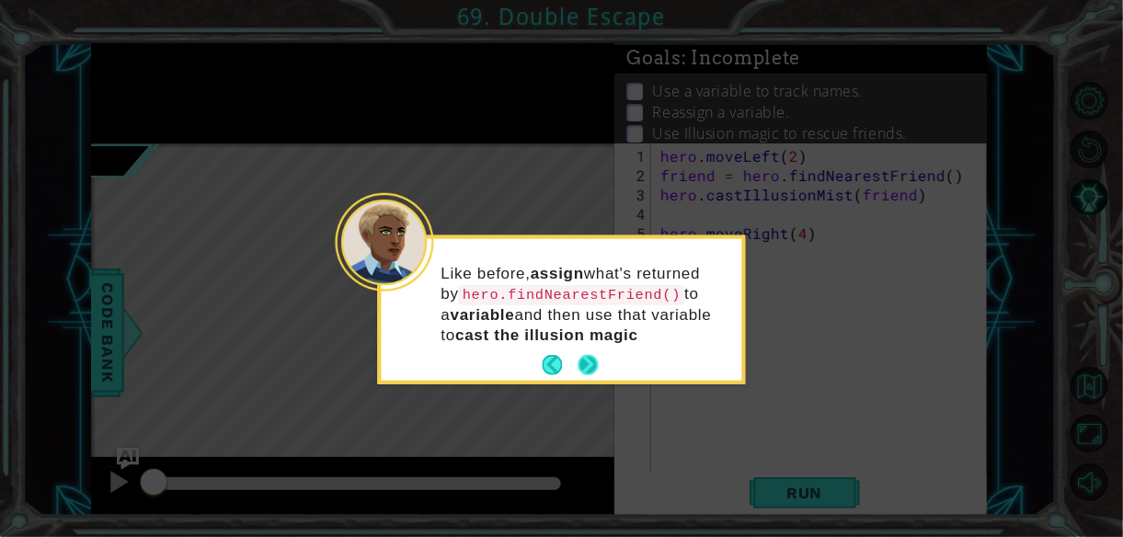
click at [586, 354] on button "Next" at bounding box center [587, 364] width 31 height 31
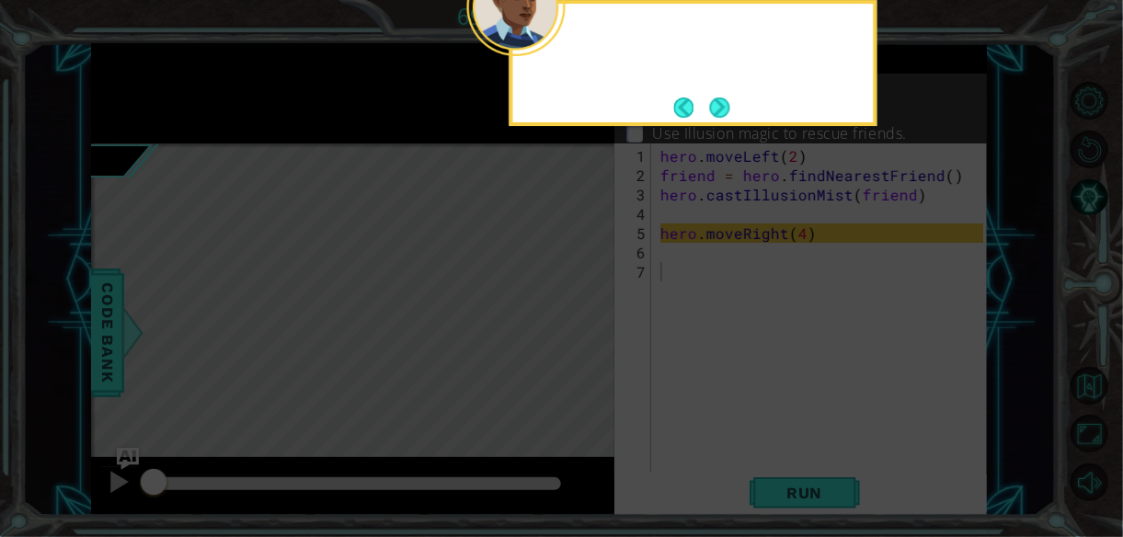
click at [586, 354] on icon at bounding box center [561, 80] width 1123 height 913
click at [722, 101] on button "Next" at bounding box center [719, 107] width 34 height 34
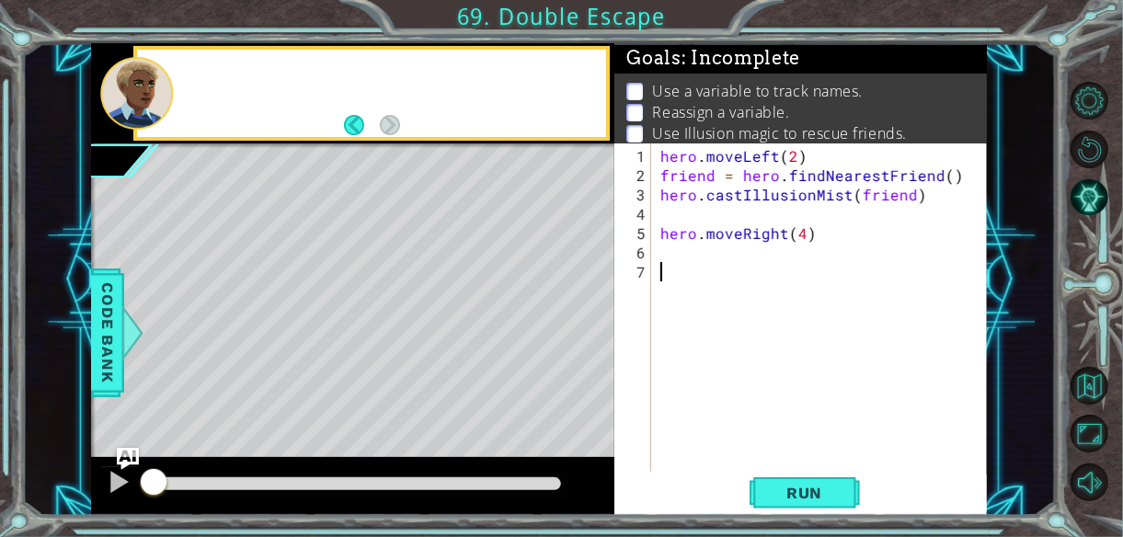
click at [722, 102] on p "Reassign a variable." at bounding box center [720, 112] width 137 height 20
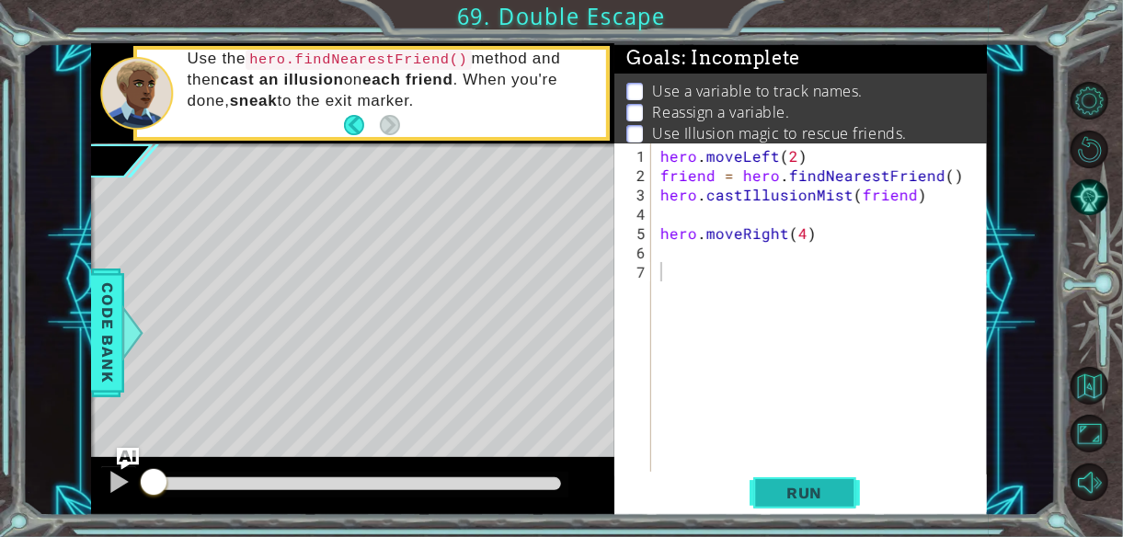
click at [800, 486] on span "Run" at bounding box center [804, 493] width 73 height 18
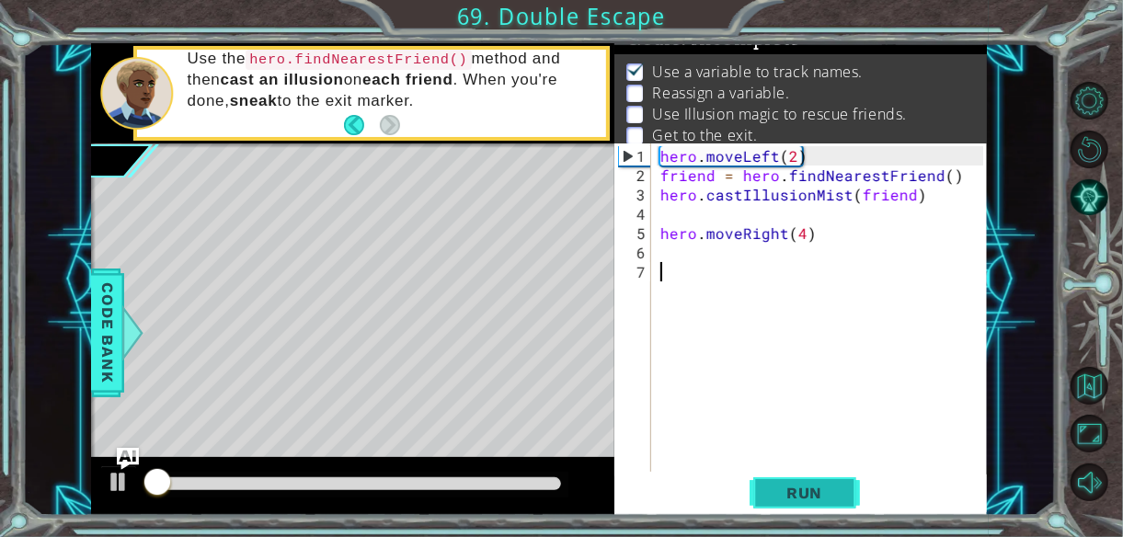
scroll to position [27, 0]
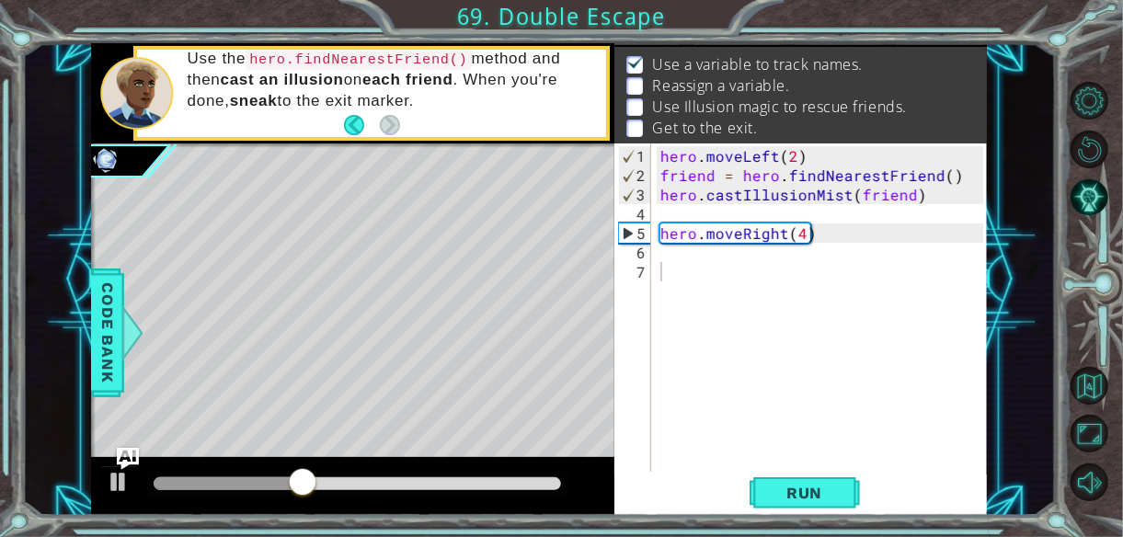
drag, startPoint x: 656, startPoint y: 152, endPoint x: 732, endPoint y: 163, distance: 77.1
click at [732, 163] on div "1 2 3 4 5 6 7 hero . moveLeft ( 2 ) friend = hero . findNearestFriend ( ) hero …" at bounding box center [798, 307] width 369 height 328
click at [679, 158] on div "hero . moveLeft ( 2 ) friend = hero . findNearestFriend ( ) hero . castIllusion…" at bounding box center [824, 329] width 336 height 367
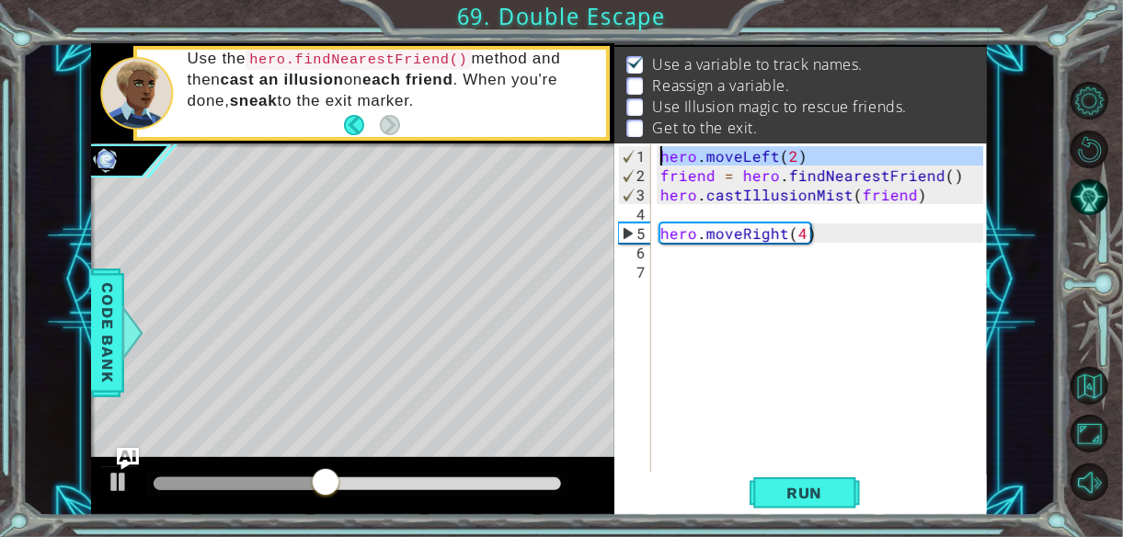
click at [679, 158] on div "hero . moveLeft ( 2 ) friend = hero . findNearestFriend ( ) hero . castIllusion…" at bounding box center [819, 307] width 326 height 328
click at [679, 158] on div "hero . moveLeft ( 2 ) friend = hero . findNearestFriend ( ) hero . castIllusion…" at bounding box center [824, 329] width 336 height 367
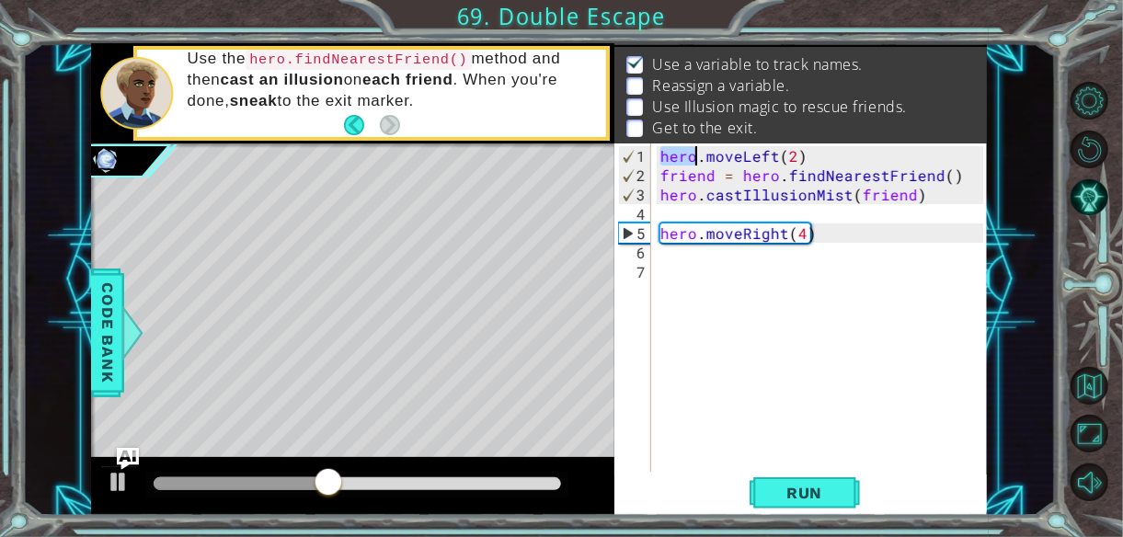
click at [679, 158] on div "hero . moveLeft ( 2 ) friend = hero . findNearestFriend ( ) hero . castIllusion…" at bounding box center [824, 329] width 336 height 367
type textarea "hero.moveLeft(2) friend = hero.findNearestFriend()"
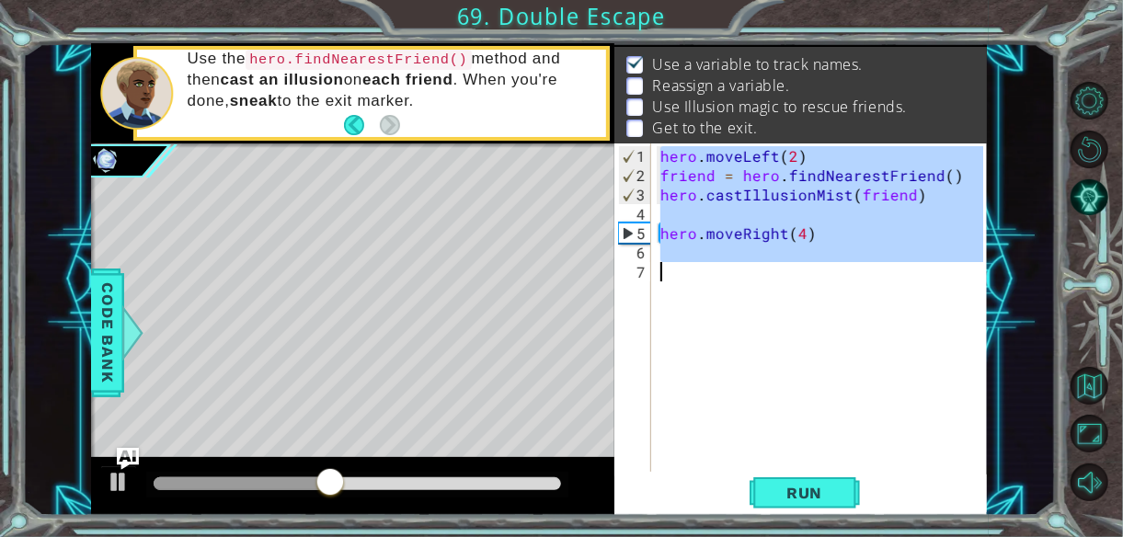
click at [679, 158] on div "hero . moveLeft ( 2 ) friend = hero . findNearestFriend ( ) hero . castIllusion…" at bounding box center [824, 329] width 336 height 367
click at [679, 158] on div "hero . moveLeft ( 2 ) friend = hero . findNearestFriend ( ) hero . castIllusion…" at bounding box center [819, 307] width 326 height 328
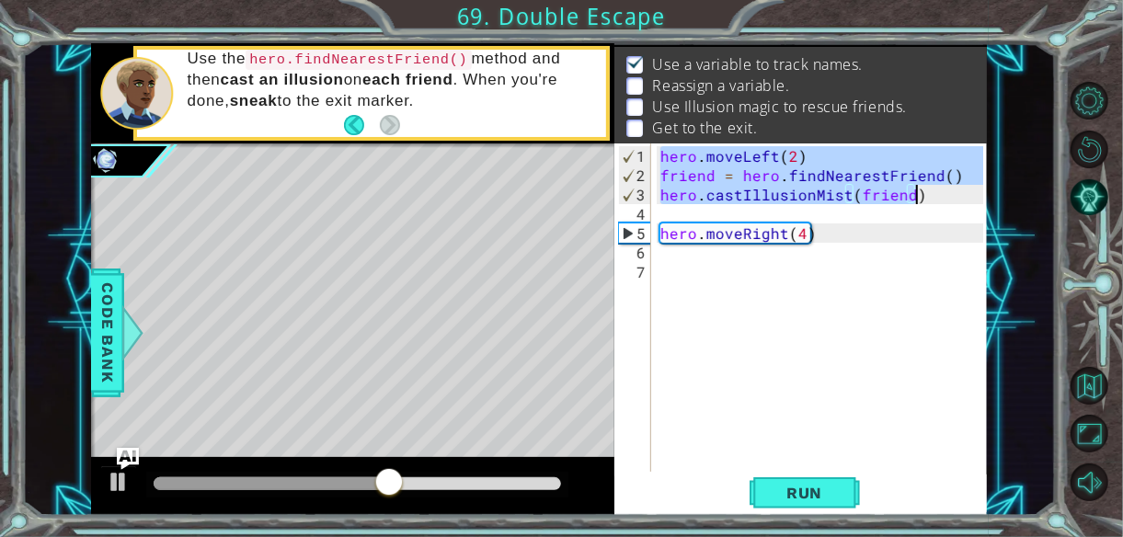
drag, startPoint x: 660, startPoint y: 155, endPoint x: 921, endPoint y: 194, distance: 264.0
click at [921, 194] on div "hero . moveLeft ( 2 ) friend = hero . findNearestFriend ( ) hero . castIllusion…" at bounding box center [824, 329] width 336 height 367
type textarea "friend = hero.findNearestFriend() hero.castIllusionMist(friend)"
click at [736, 267] on div "hero . moveLeft ( 2 ) friend = hero . findNearestFriend ( ) hero . castIllusion…" at bounding box center [824, 329] width 336 height 367
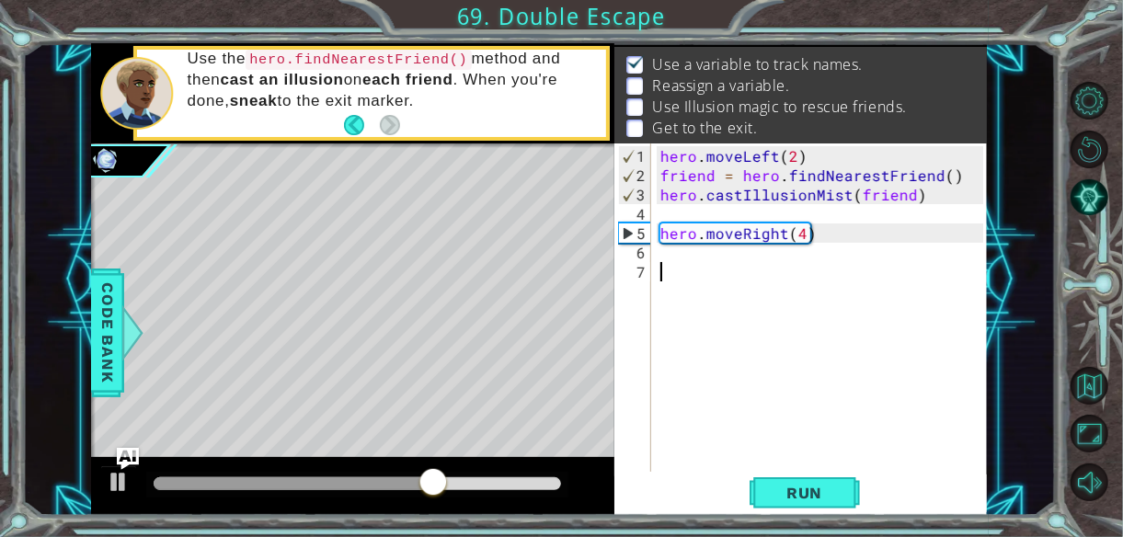
paste textarea "hero.castIllusionMist(friend)"
type textarea "hero.castIllusionMist(friend)"
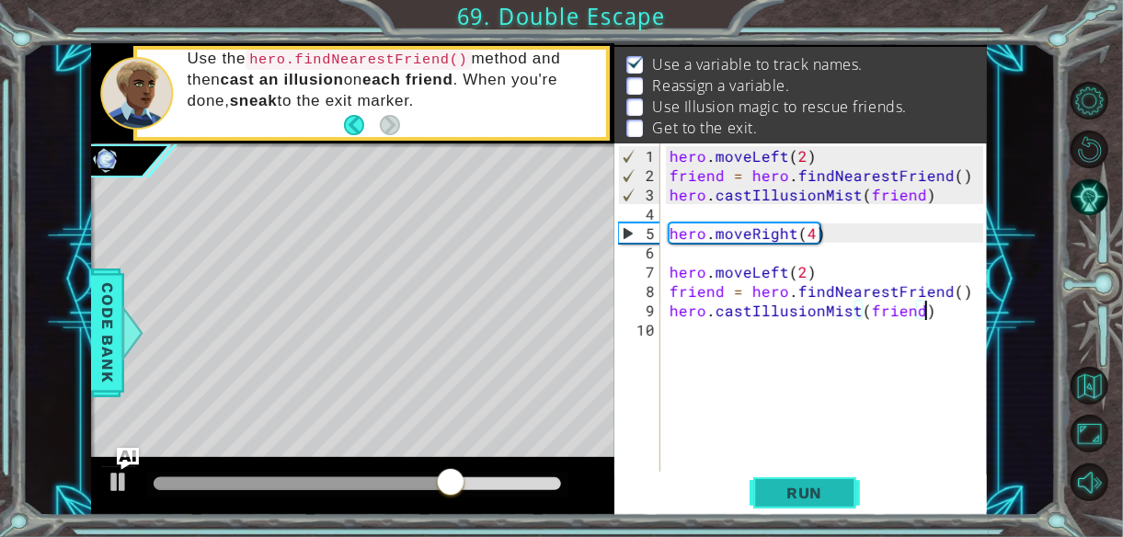
click at [804, 486] on span "Run" at bounding box center [804, 493] width 73 height 18
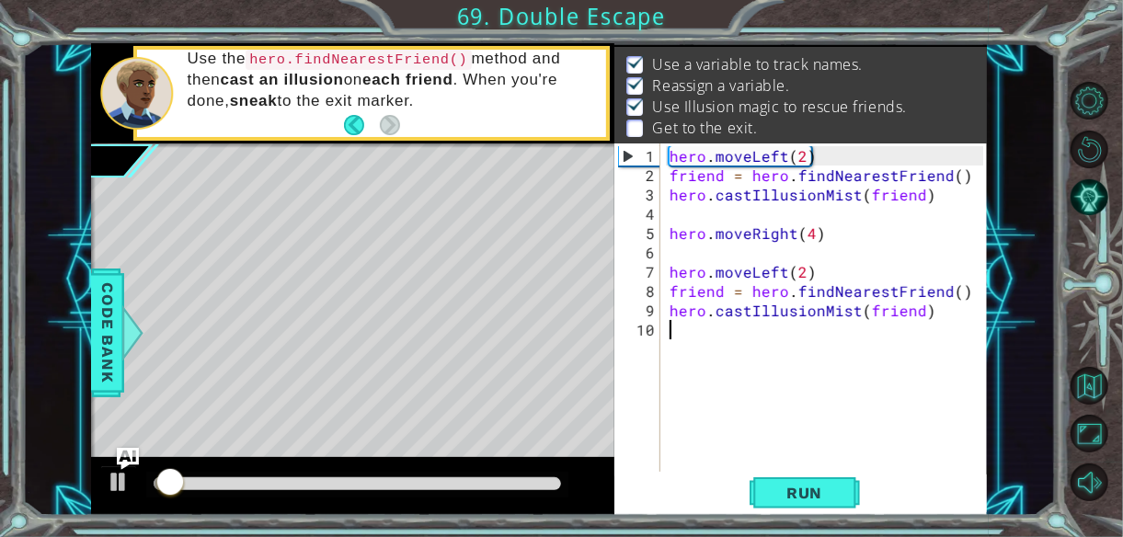
click at [710, 335] on div "hero . moveLeft ( 2 ) friend = hero . findNearestFriend ( ) hero . castIllusion…" at bounding box center [829, 329] width 327 height 367
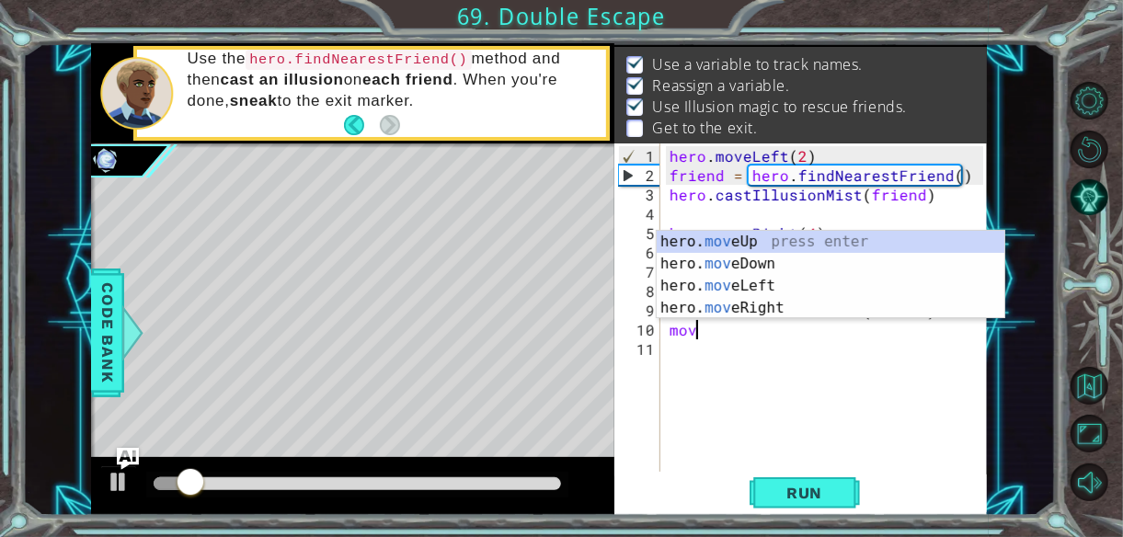
scroll to position [0, 1]
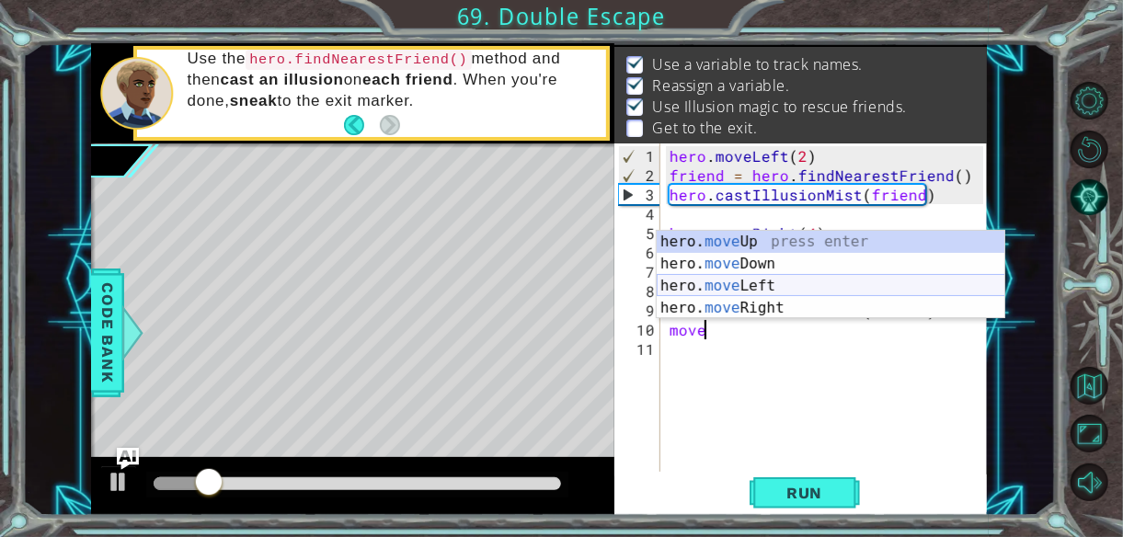
click at [769, 286] on div "hero. move Up press enter hero. move Down press enter hero. move Left press ent…" at bounding box center [830, 297] width 348 height 132
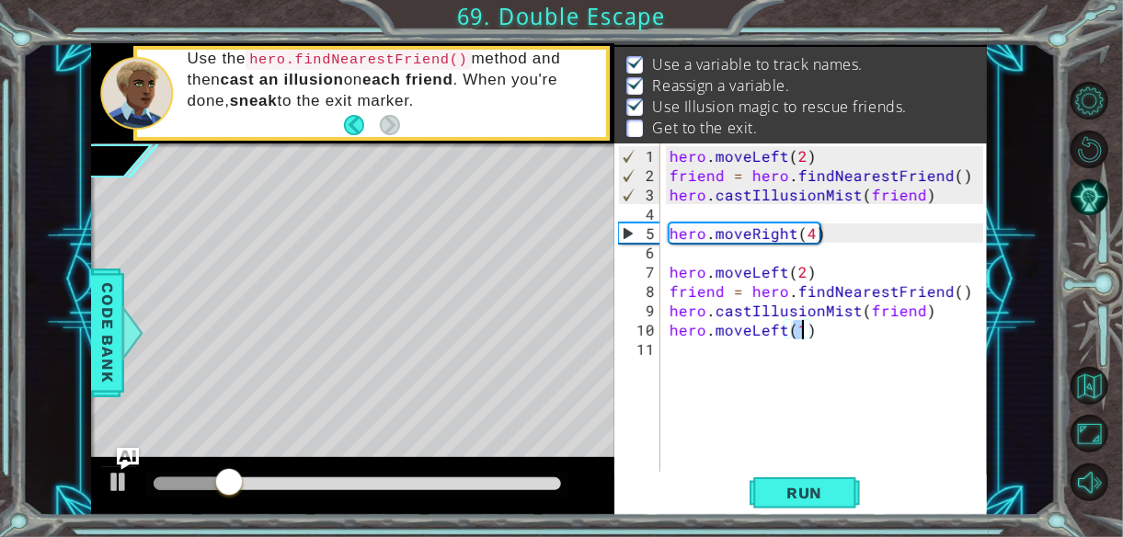
type textarea "hero.moveLeft(2)"
click at [743, 350] on div "hero . moveLeft ( 2 ) friend = hero . findNearestFriend ( ) hero . castIllusion…" at bounding box center [829, 329] width 327 height 367
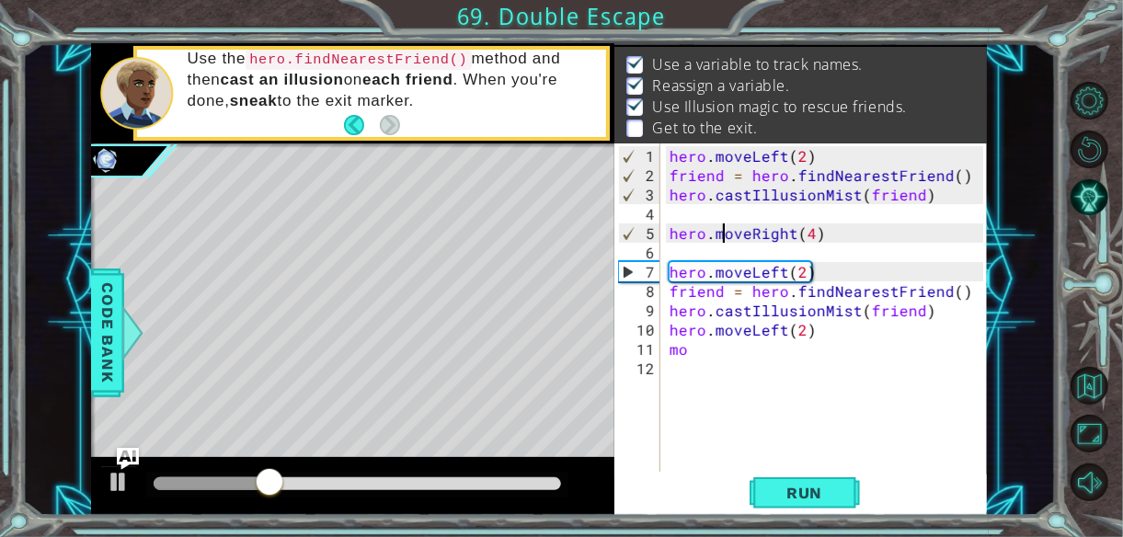
click at [724, 223] on div "hero . moveLeft ( 2 ) friend = hero . findNearestFriend ( ) hero . castIllusion…" at bounding box center [829, 329] width 327 height 367
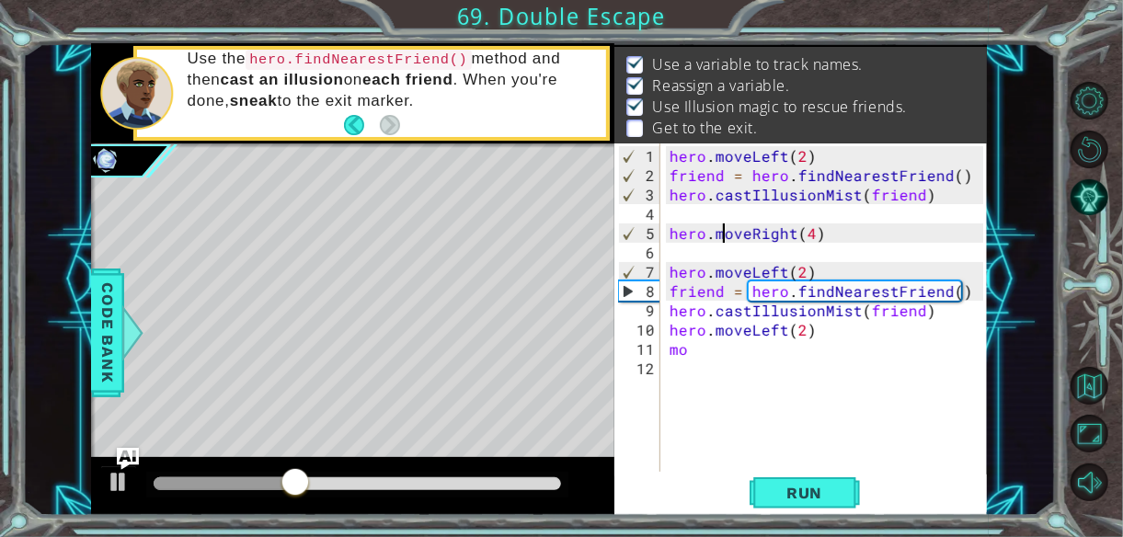
click at [708, 342] on div "hero . moveLeft ( 2 ) friend = hero . findNearestFriend ( ) hero . castIllusion…" at bounding box center [829, 329] width 327 height 367
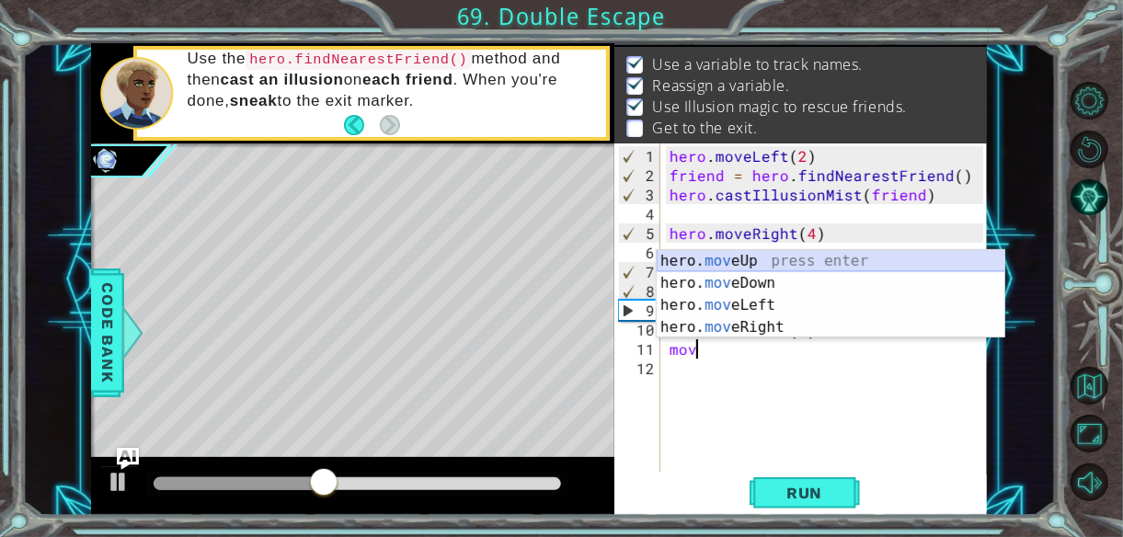
click at [717, 258] on div "hero. mov eUp press enter hero. mov eDown press enter hero. mov eLeft press ent…" at bounding box center [830, 316] width 348 height 132
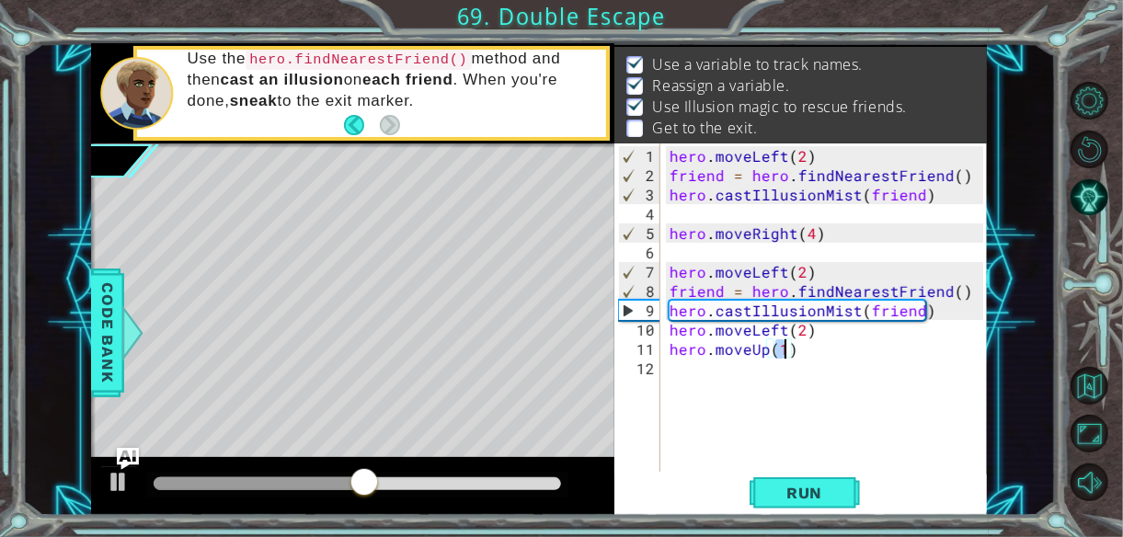
scroll to position [0, 6]
click at [781, 488] on span "Run" at bounding box center [804, 493] width 73 height 18
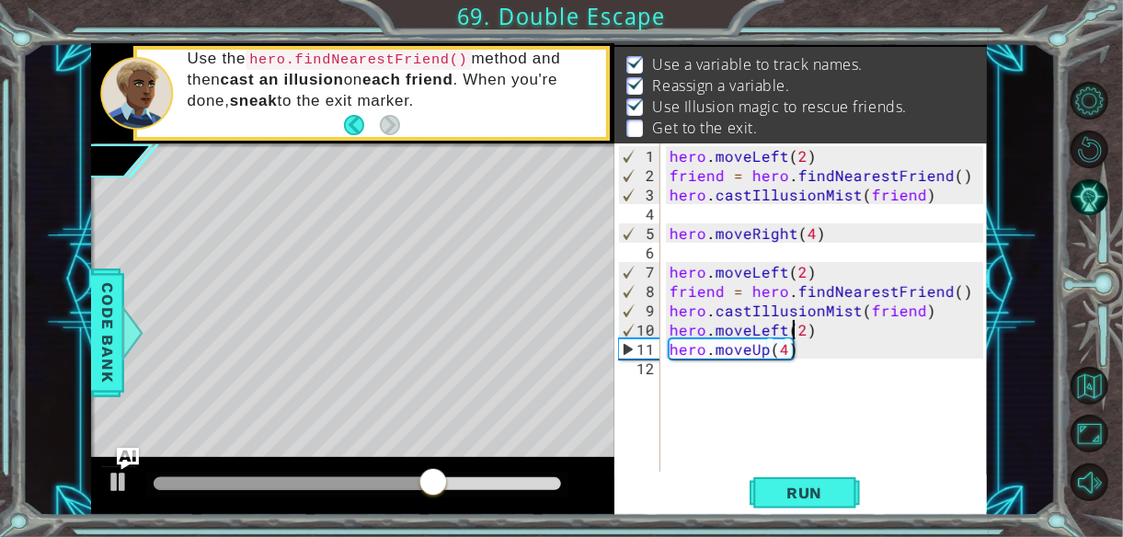
click at [794, 330] on div "hero . moveLeft ( 2 ) friend = hero . findNearestFriend ( ) hero . castIllusion…" at bounding box center [829, 329] width 327 height 367
click at [796, 333] on div "hero . moveLeft ( 2 ) friend = hero . findNearestFriend ( ) hero . castIllusion…" at bounding box center [829, 329] width 327 height 367
click at [796, 325] on div "hero . moveLeft ( 2 ) friend = hero . findNearestFriend ( ) hero . castIllusion…" at bounding box center [829, 329] width 327 height 367
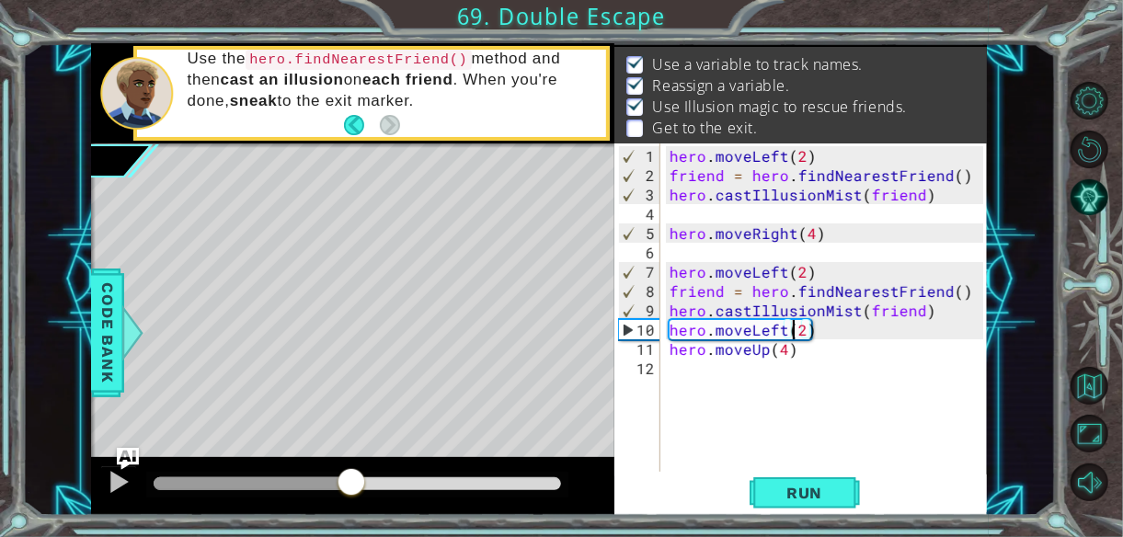
drag, startPoint x: 480, startPoint y: 475, endPoint x: 352, endPoint y: 471, distance: 127.9
click at [352, 471] on div at bounding box center [351, 483] width 33 height 33
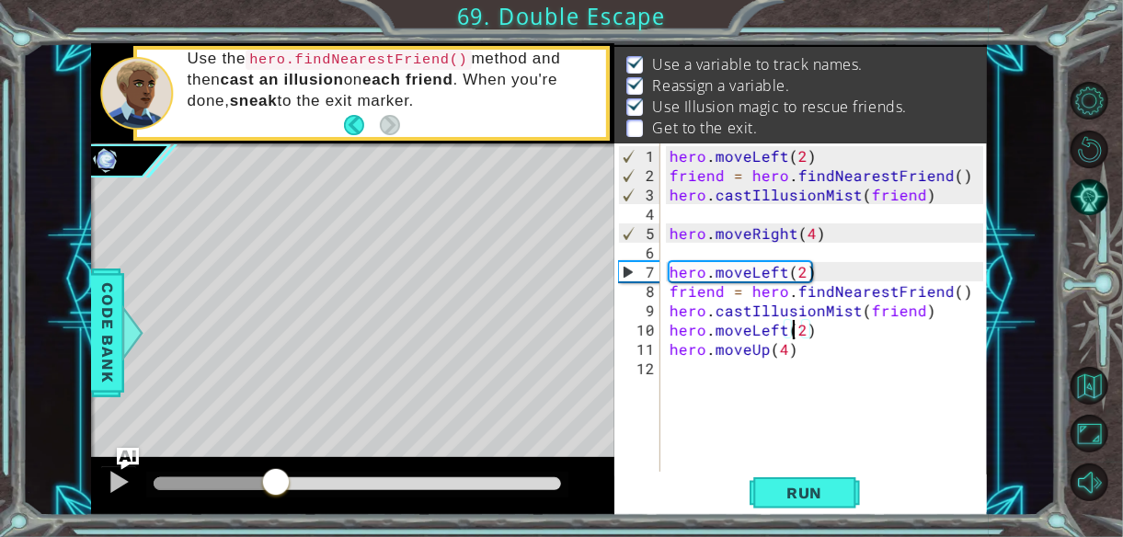
drag, startPoint x: 351, startPoint y: 474, endPoint x: 283, endPoint y: 475, distance: 68.0
click at [283, 475] on div at bounding box center [275, 483] width 33 height 33
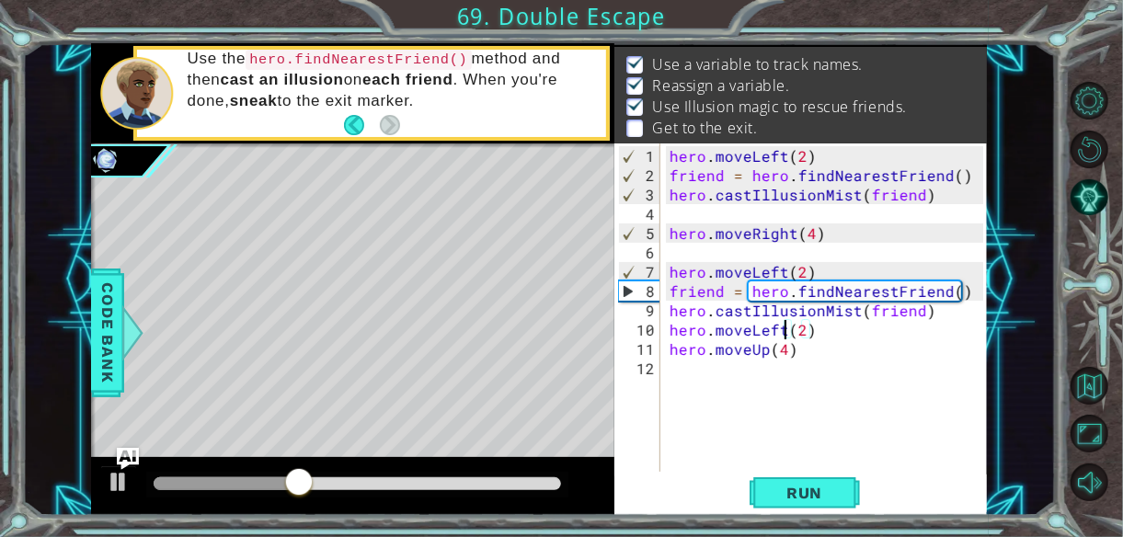
click at [782, 333] on div "hero . moveLeft ( 2 ) friend = hero . findNearestFriend ( ) hero . castIllusion…" at bounding box center [829, 329] width 327 height 367
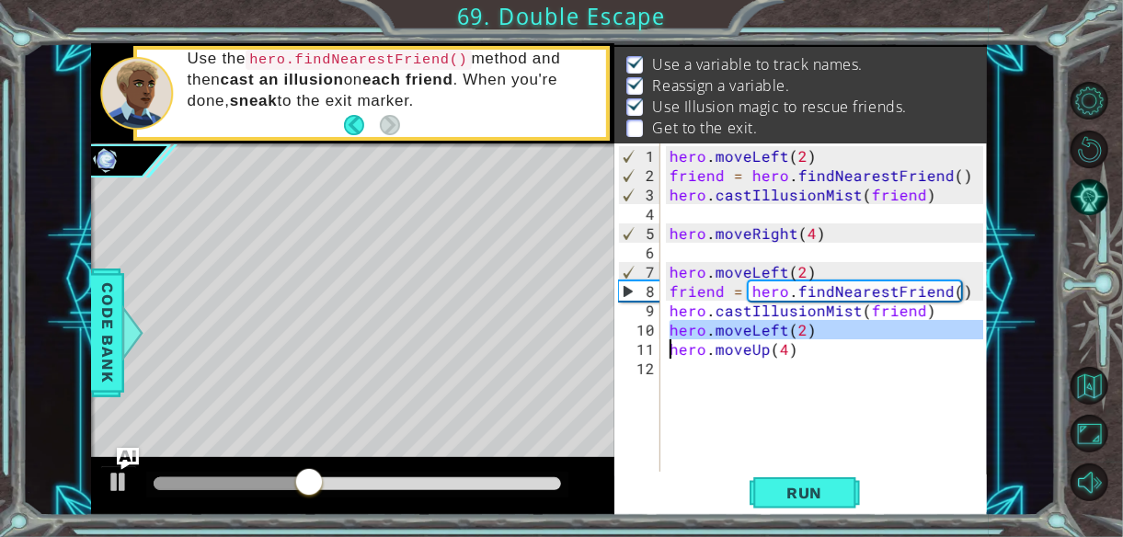
type textarea "hero.moveUp(4)"
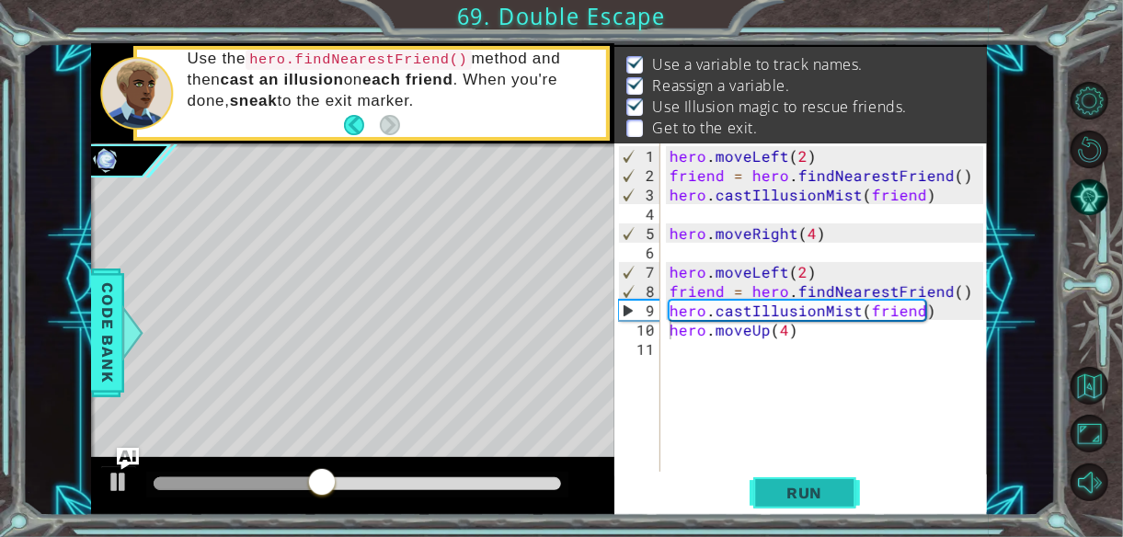
click at [800, 483] on button "Run" at bounding box center [804, 492] width 110 height 37
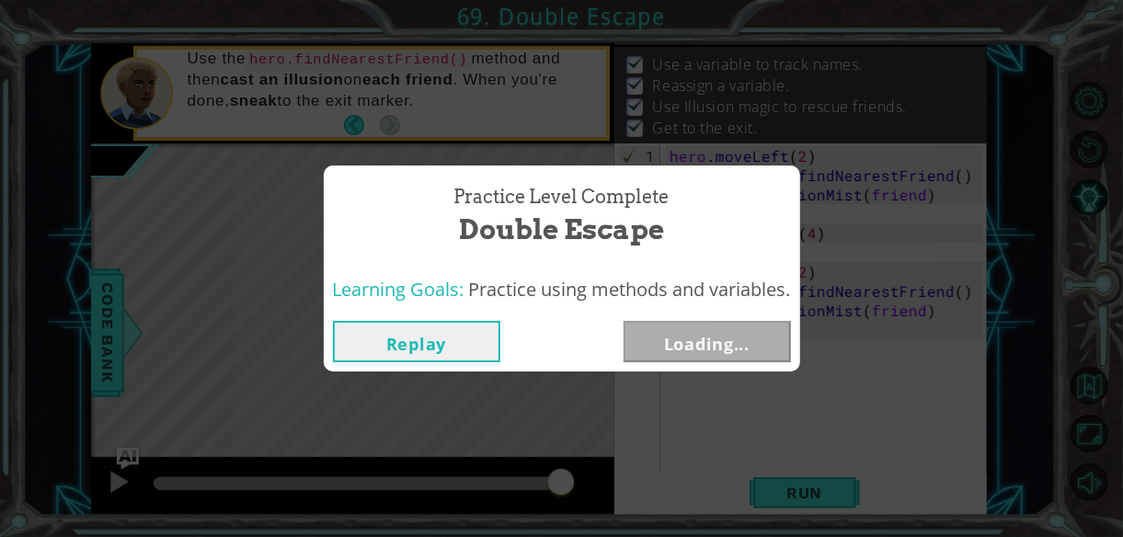
drag, startPoint x: 213, startPoint y: 481, endPoint x: 631, endPoint y: 479, distance: 417.4
click at [631, 479] on body "1 ההההההההההההההההההההההההההההההההההההההההההההההההההההההההההההההההההההההההההההה…" at bounding box center [561, 268] width 1123 height 537
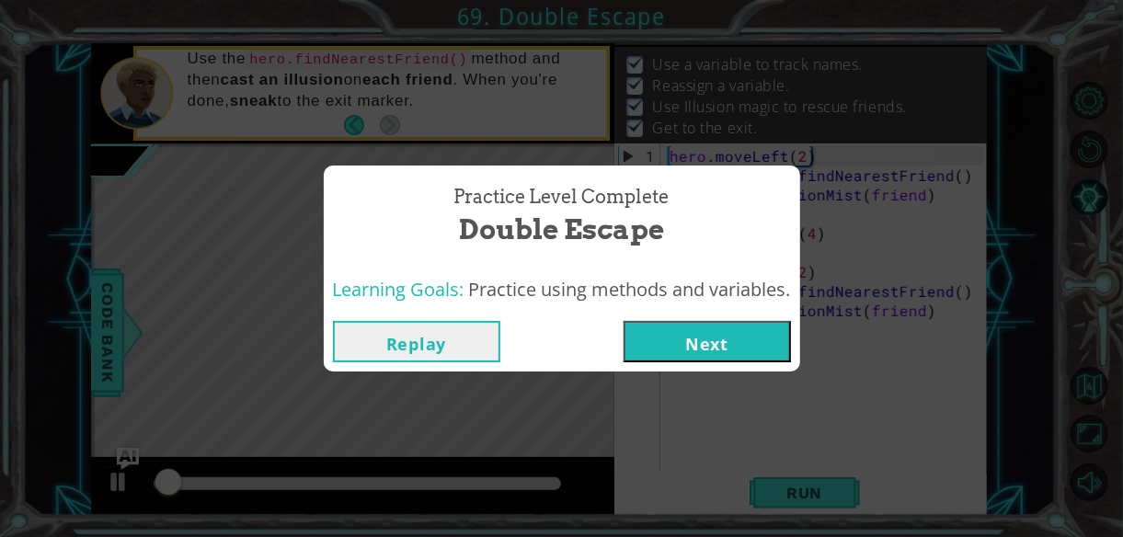
click at [699, 347] on button "Next" at bounding box center [706, 341] width 167 height 41
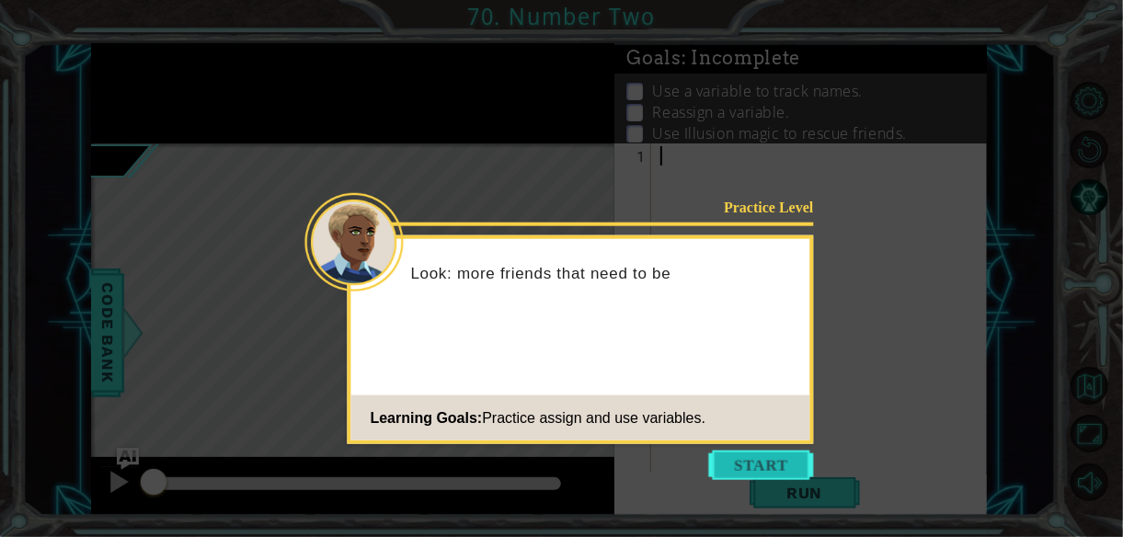
click at [755, 458] on button "Start" at bounding box center [761, 465] width 105 height 29
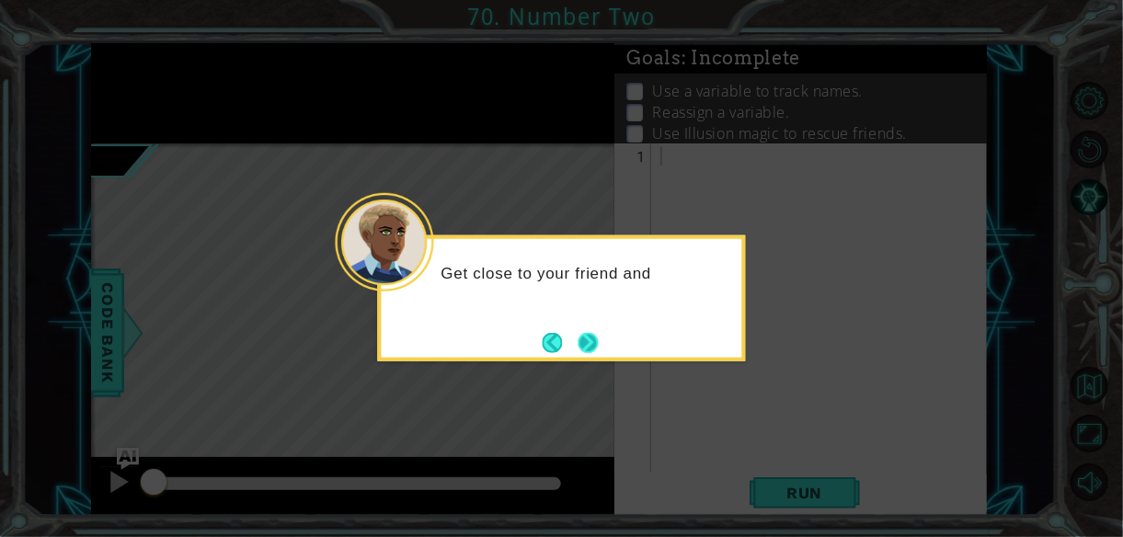
click at [595, 341] on button "Next" at bounding box center [587, 342] width 21 height 21
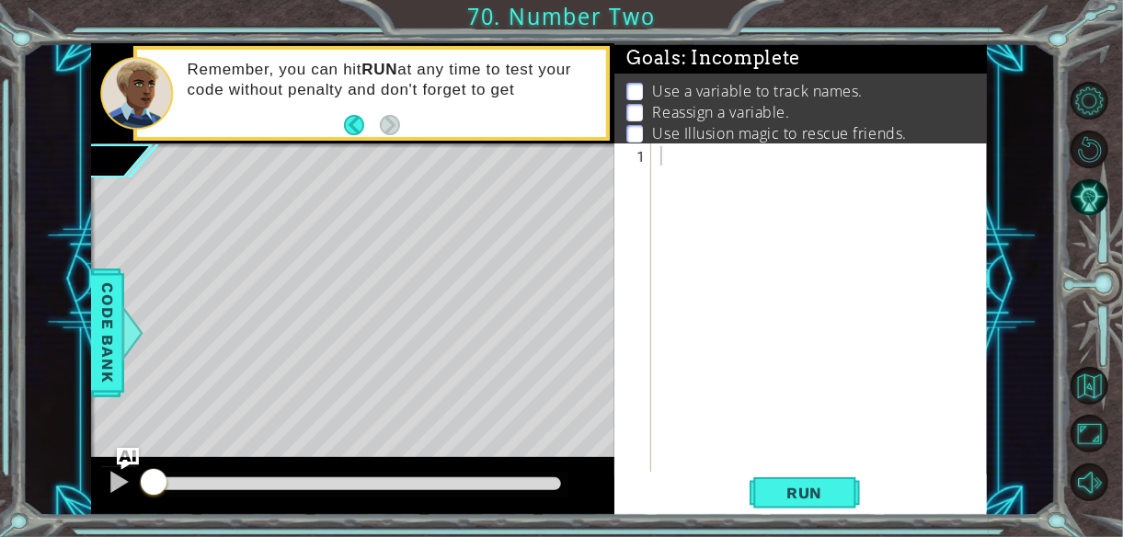
click at [92, 54] on div "Remember, you can hit RUN at any time to test your code without penalty and don…" at bounding box center [352, 93] width 523 height 100
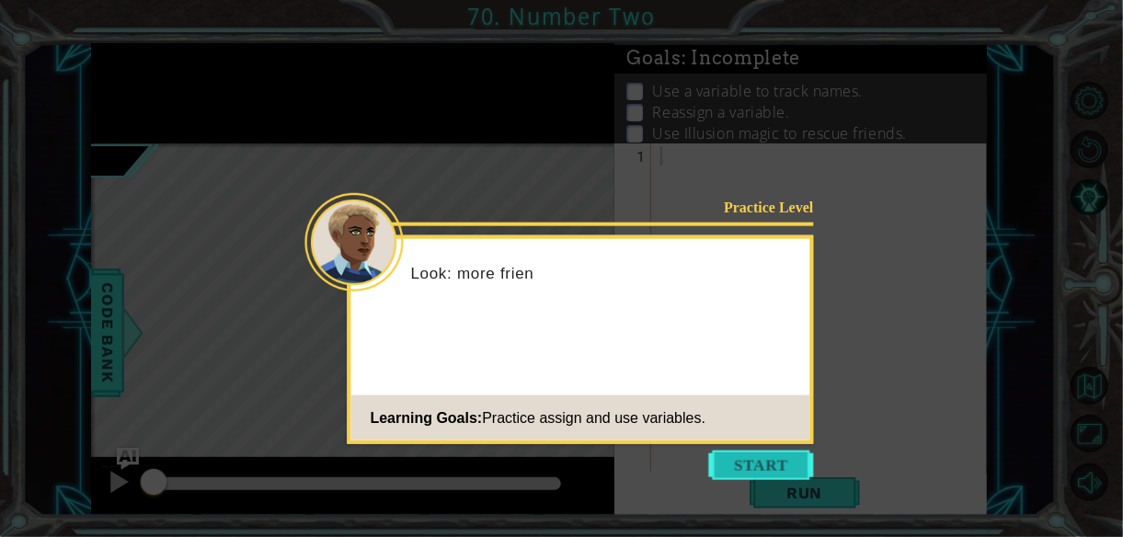
click at [735, 462] on button "Start" at bounding box center [761, 465] width 105 height 29
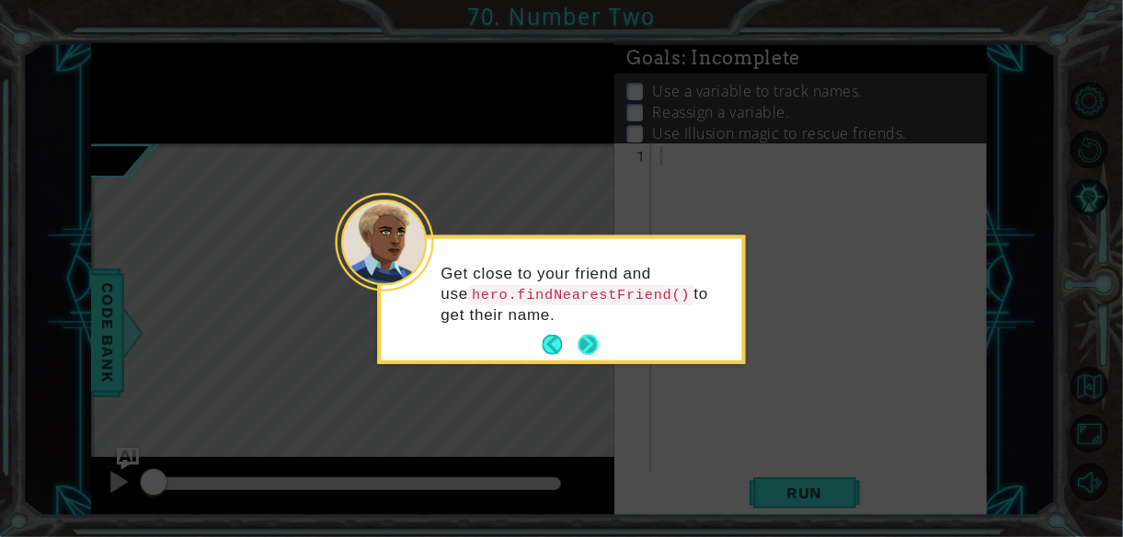
click at [587, 337] on button "Next" at bounding box center [588, 345] width 27 height 27
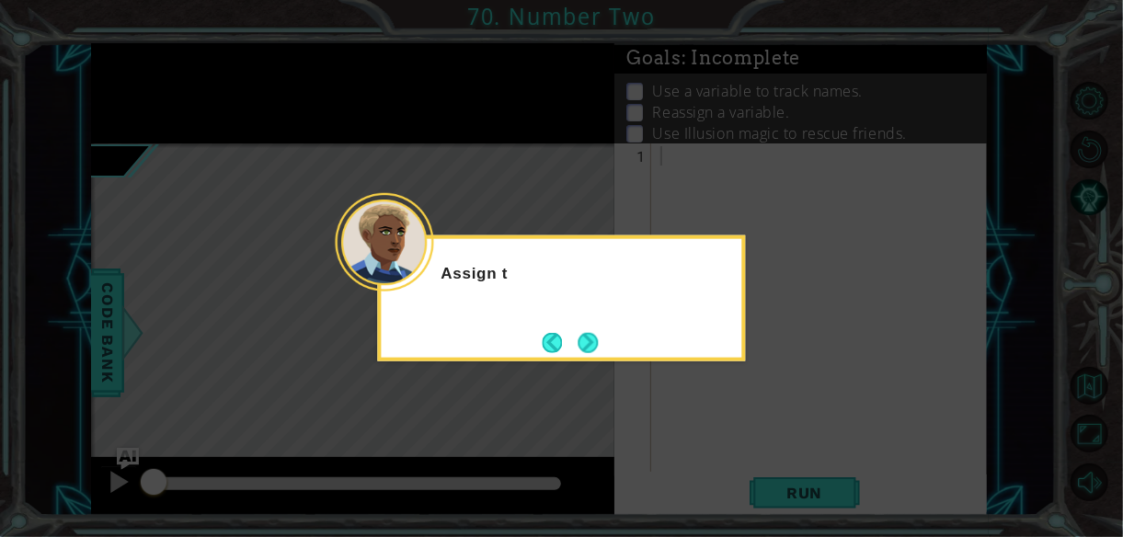
click at [587, 337] on button "Next" at bounding box center [588, 342] width 34 height 34
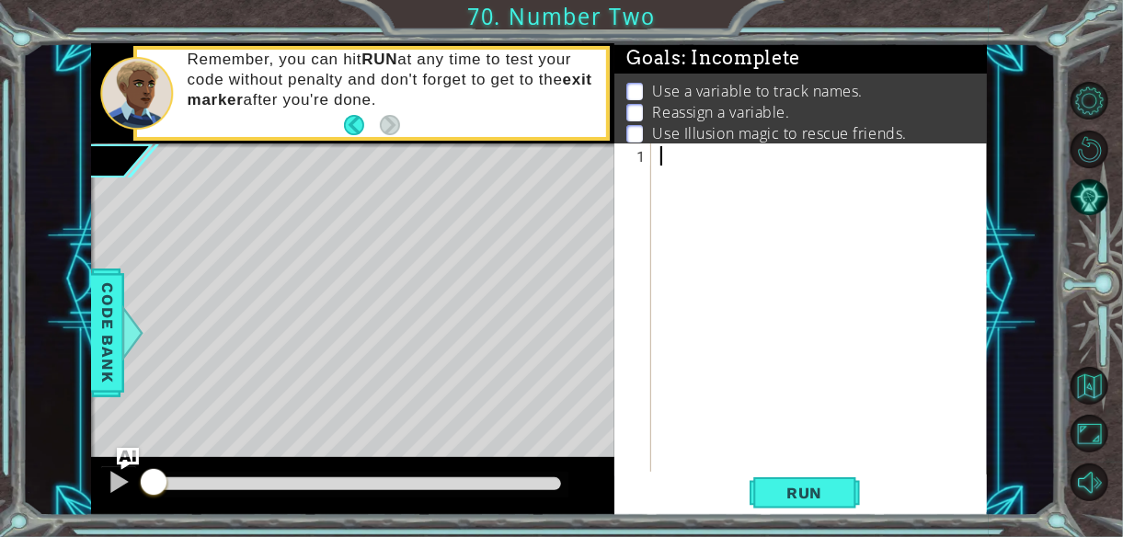
paste textarea "hero.castIllusionMist(friend)"
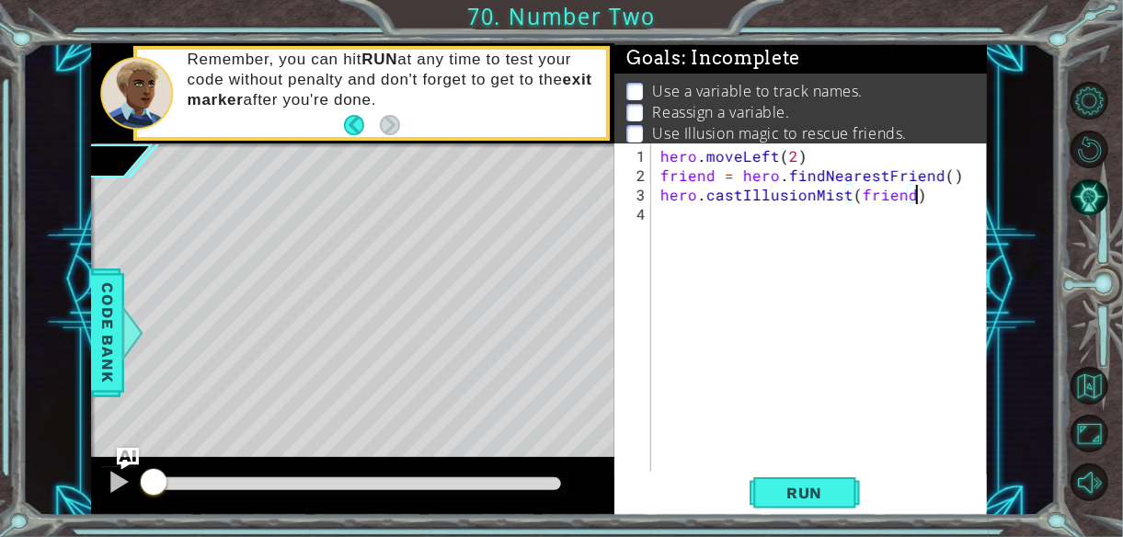
click at [770, 156] on div "hero . moveLeft ( 2 ) friend = hero . findNearestFriend ( ) hero . castIllusion…" at bounding box center [824, 329] width 336 height 367
click at [774, 156] on div "hero . moveLeft ( 2 ) friend = hero . findNearestFriend ( ) hero . castIllusion…" at bounding box center [824, 329] width 336 height 367
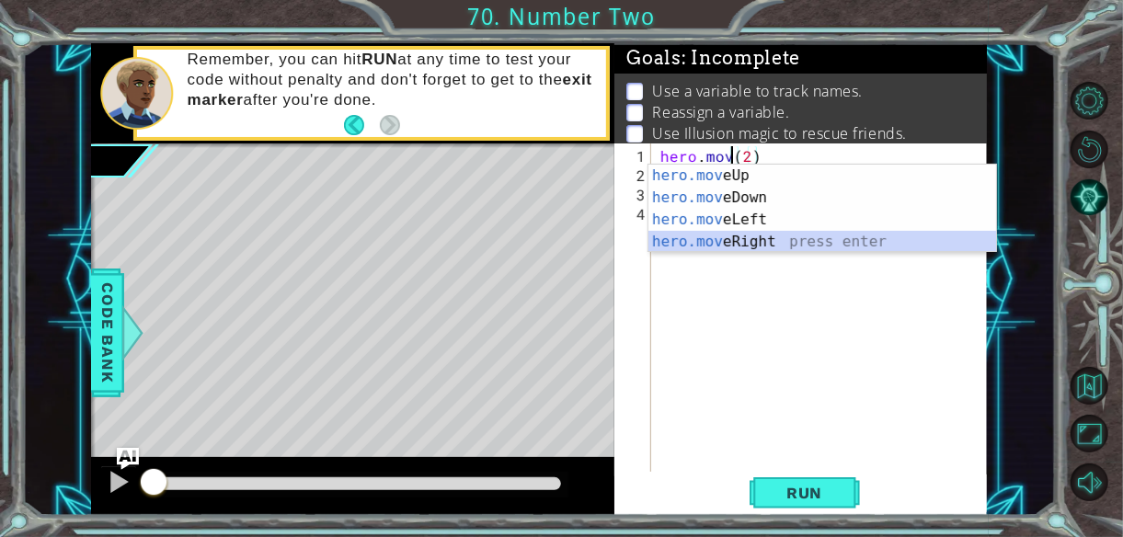
click at [769, 242] on div "hero.mov eUp press enter hero.mov eDown press enter hero.mov eLeft press enter …" at bounding box center [822, 231] width 348 height 132
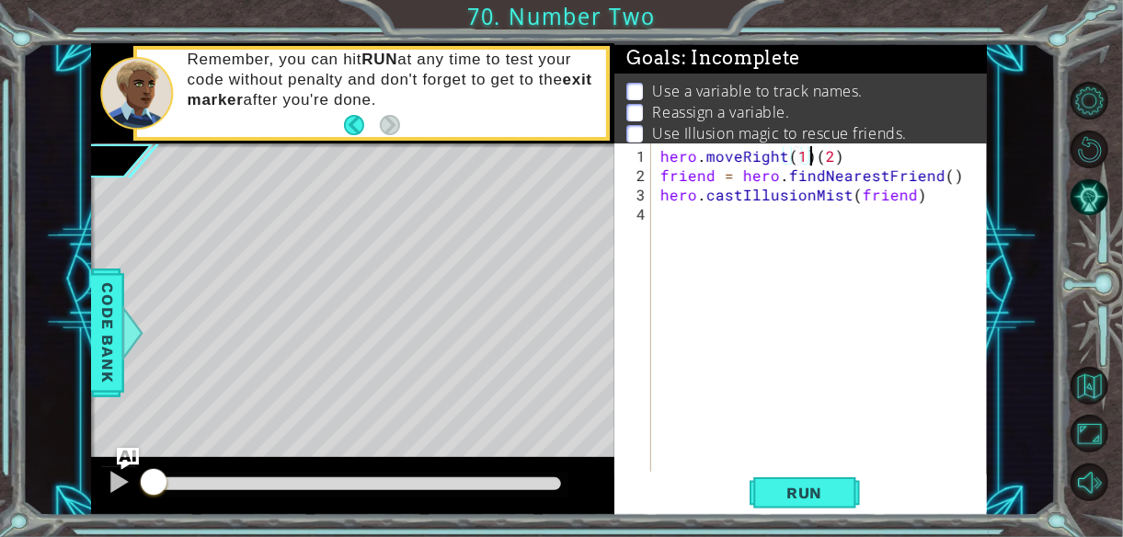
click at [815, 155] on div "hero . moveRight ( 1 ) ( 2 ) friend = hero . findNearestFriend ( ) hero . castI…" at bounding box center [824, 329] width 336 height 367
type textarea "hero.moveRight(2)"
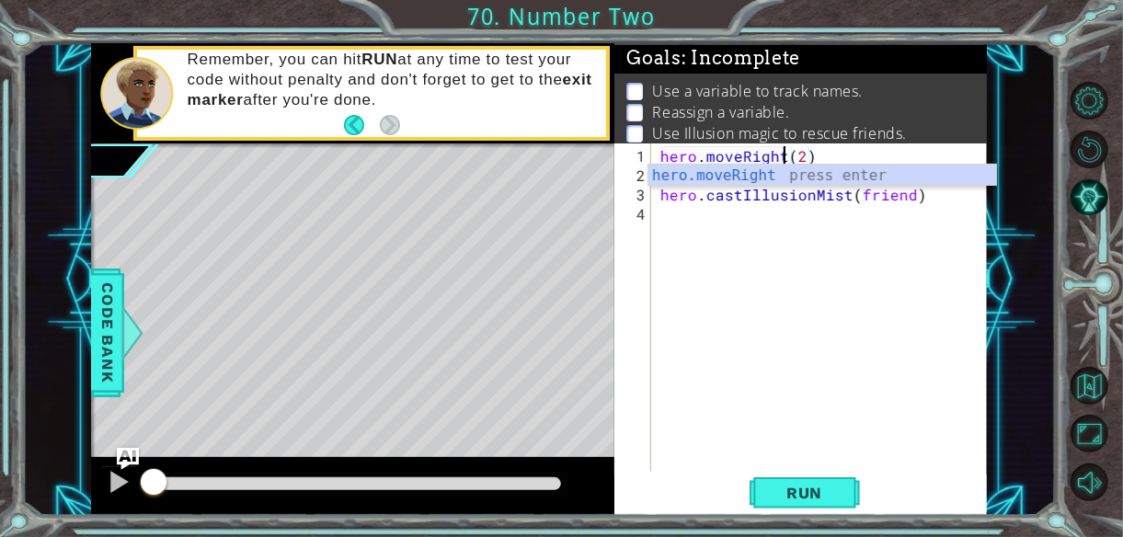
click at [769, 209] on div "hero . moveRight ( 2 ) friend = hero . findNearestFriend ( ) hero . castIllusio…" at bounding box center [824, 329] width 336 height 367
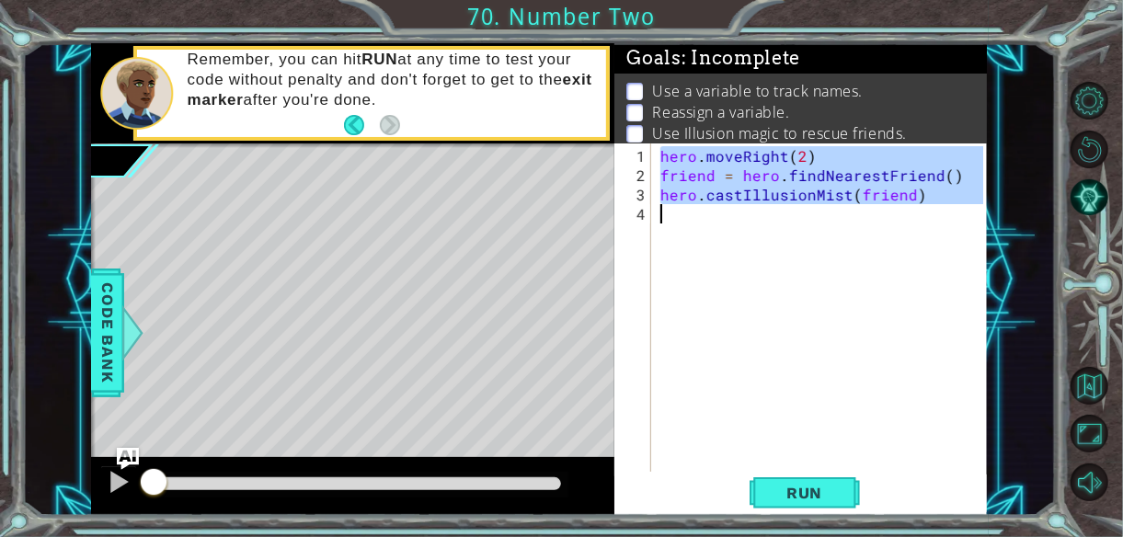
drag, startPoint x: 662, startPoint y: 154, endPoint x: 946, endPoint y: 209, distance: 289.4
click at [946, 209] on div "hero . moveRight ( 2 ) friend = hero . findNearestFriend ( ) hero . castIllusio…" at bounding box center [824, 329] width 336 height 367
type textarea "hero.castIllusionMist(friend)"
click at [813, 212] on div "hero . moveRight ( 2 ) friend = hero . findNearestFriend ( ) hero . castIllusio…" at bounding box center [819, 307] width 326 height 328
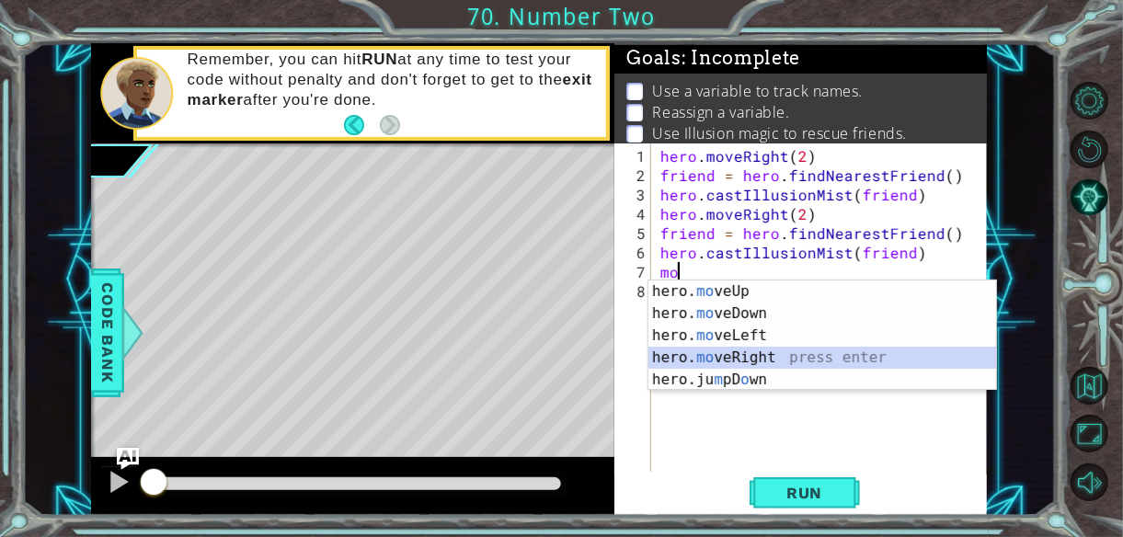
click at [706, 351] on div "hero. mo veUp press enter hero. mo veDown press enter hero. mo veLeft press ent…" at bounding box center [822, 357] width 348 height 154
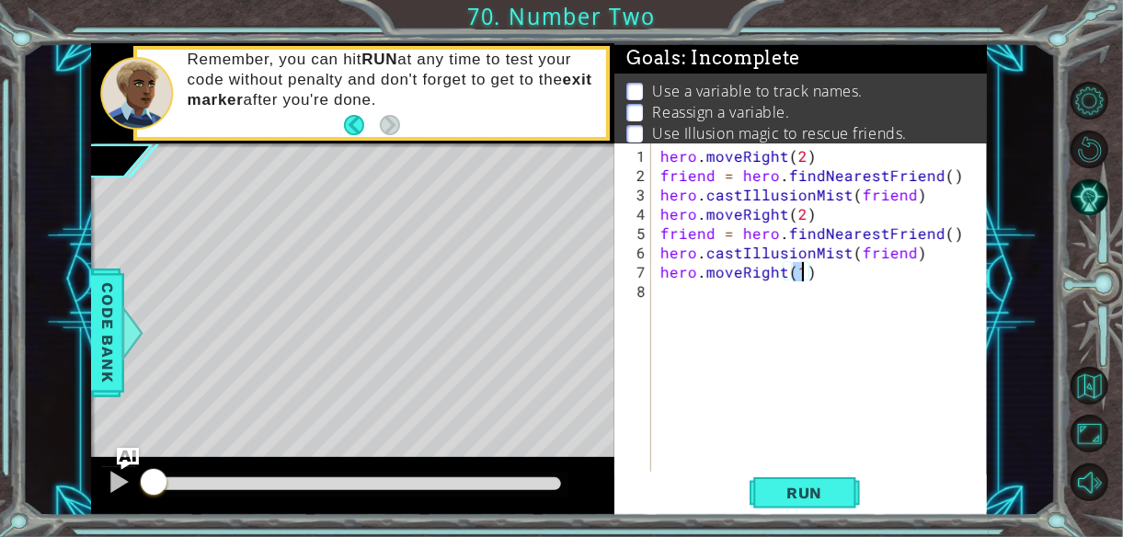
type textarea "hero.moveRight(2)"
click at [790, 493] on span "Run" at bounding box center [804, 493] width 73 height 18
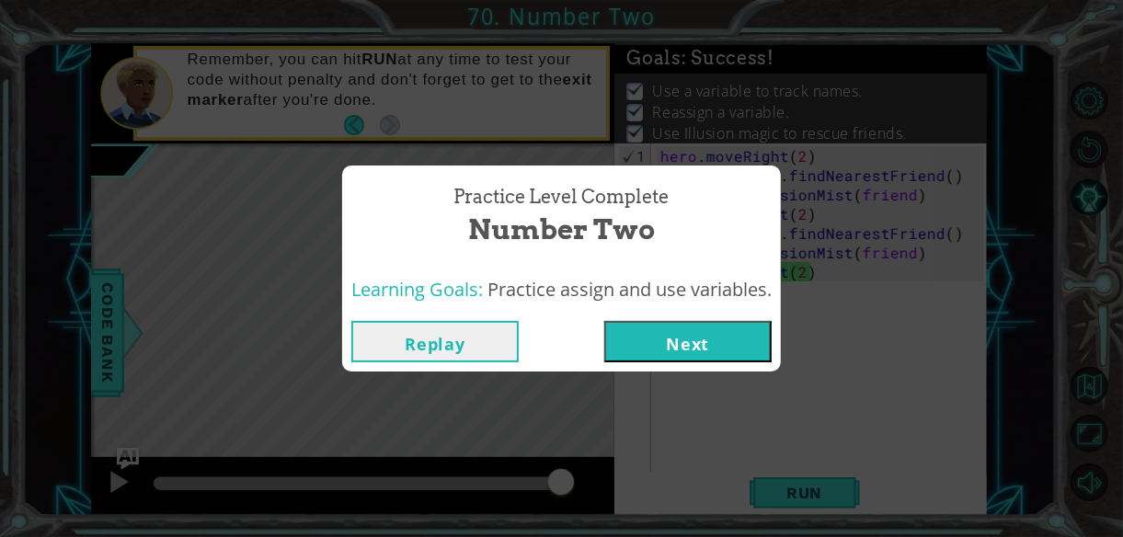
click at [702, 338] on button "Next" at bounding box center [687, 341] width 167 height 41
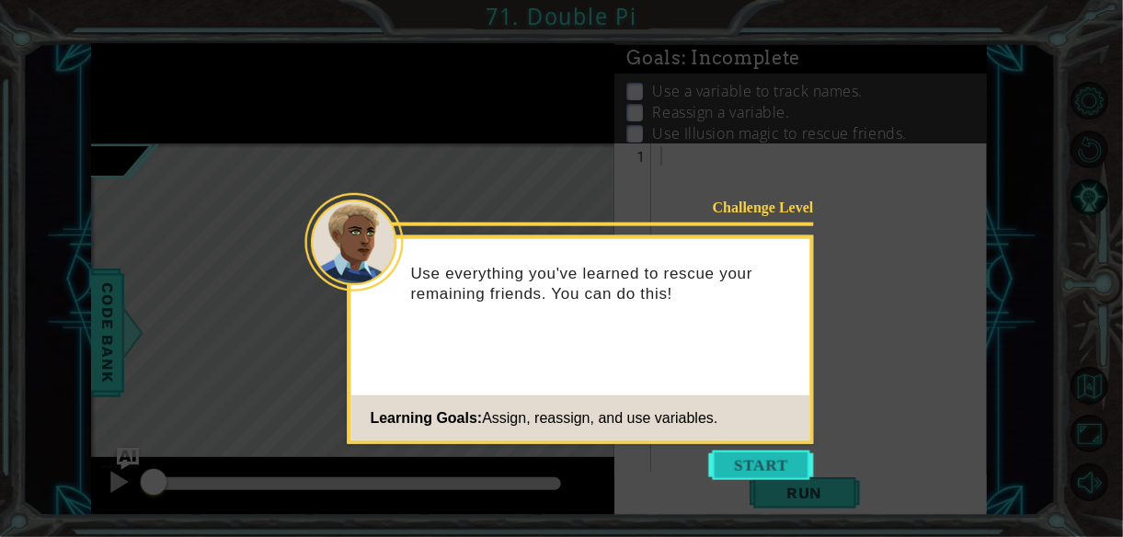
click at [769, 464] on button "Start" at bounding box center [761, 465] width 105 height 29
